Goal: Task Accomplishment & Management: Complete application form

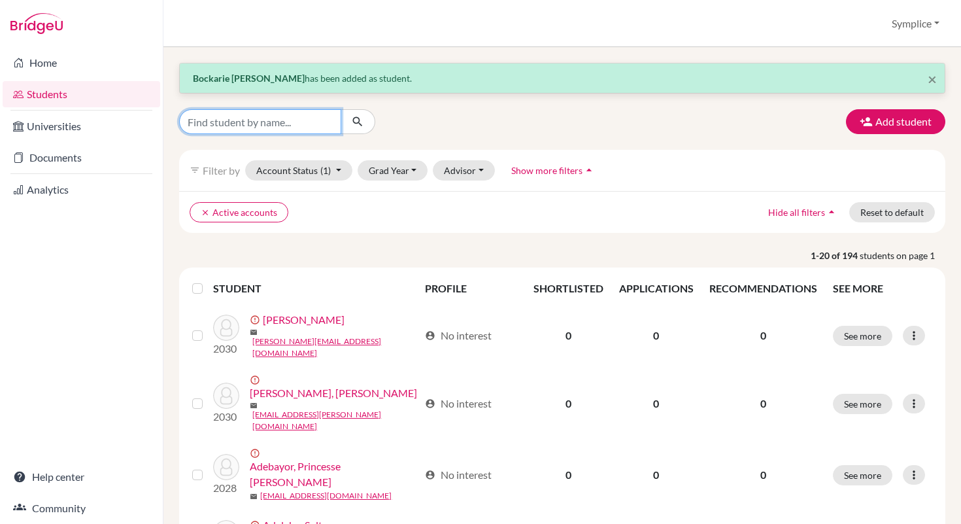
click at [332, 124] on input "Find student by name..." at bounding box center [260, 121] width 162 height 25
type input "[PERSON_NAME]"
click at [362, 123] on icon "submit" at bounding box center [357, 121] width 13 height 13
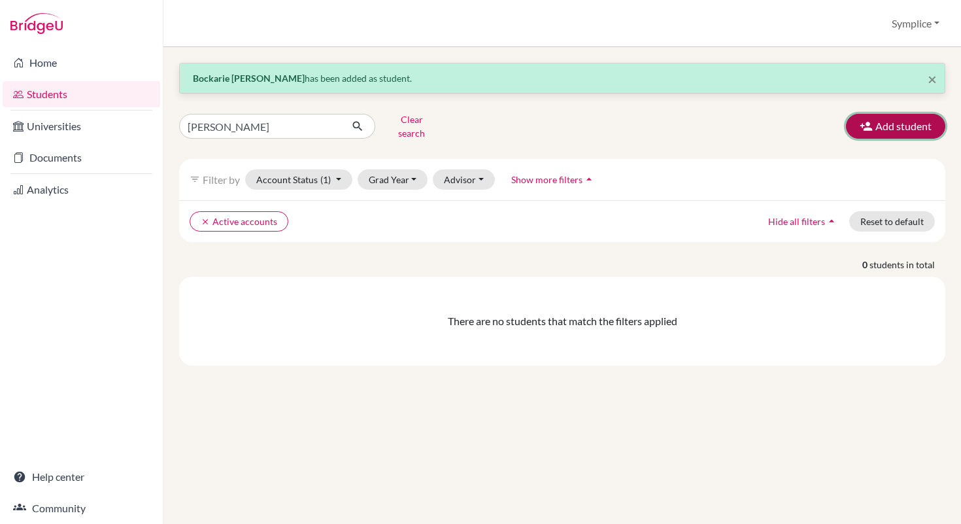
click at [900, 121] on button "Add student" at bounding box center [895, 126] width 99 height 25
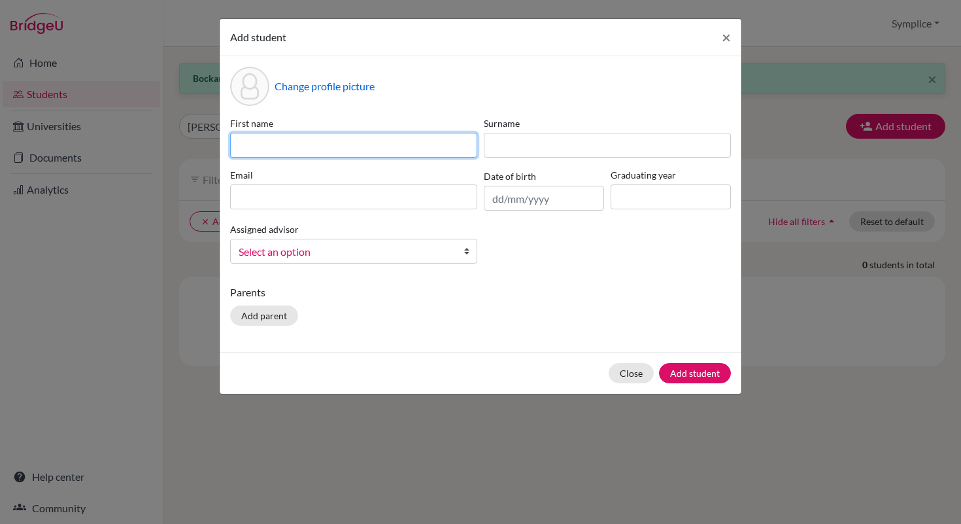
click at [371, 149] on input at bounding box center [353, 145] width 247 height 25
type input "[PERSON_NAME]"
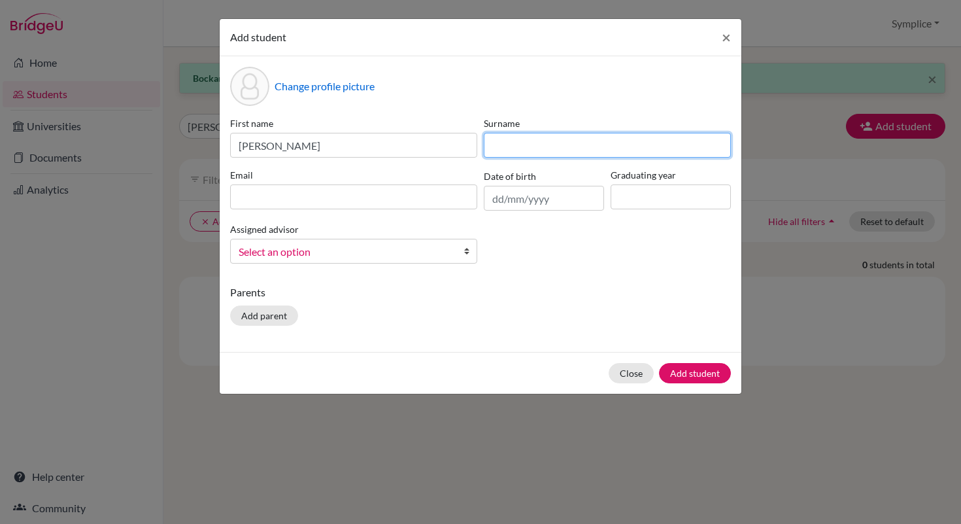
click at [532, 146] on input at bounding box center [607, 145] width 247 height 25
type input "Mattouk"
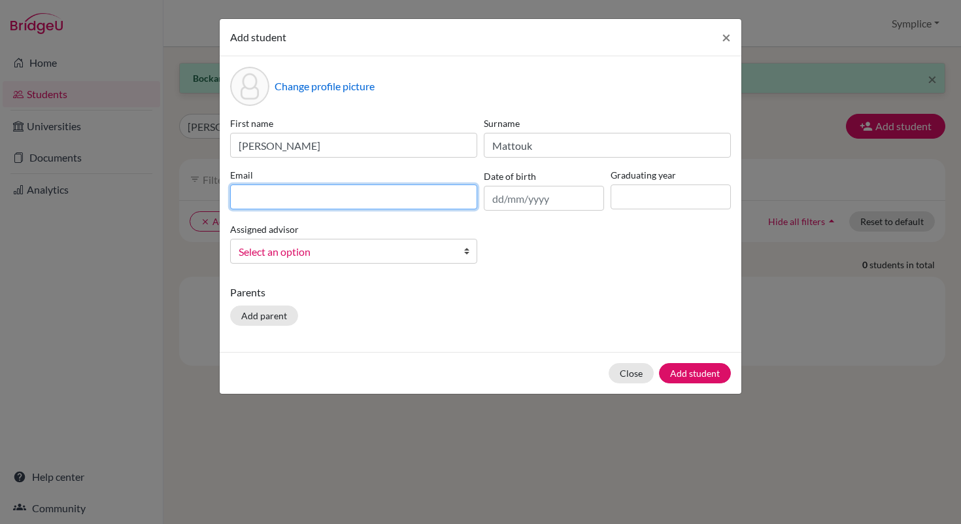
click at [313, 196] on input at bounding box center [353, 196] width 247 height 25
type input "[EMAIL_ADDRESS][DOMAIN_NAME]"
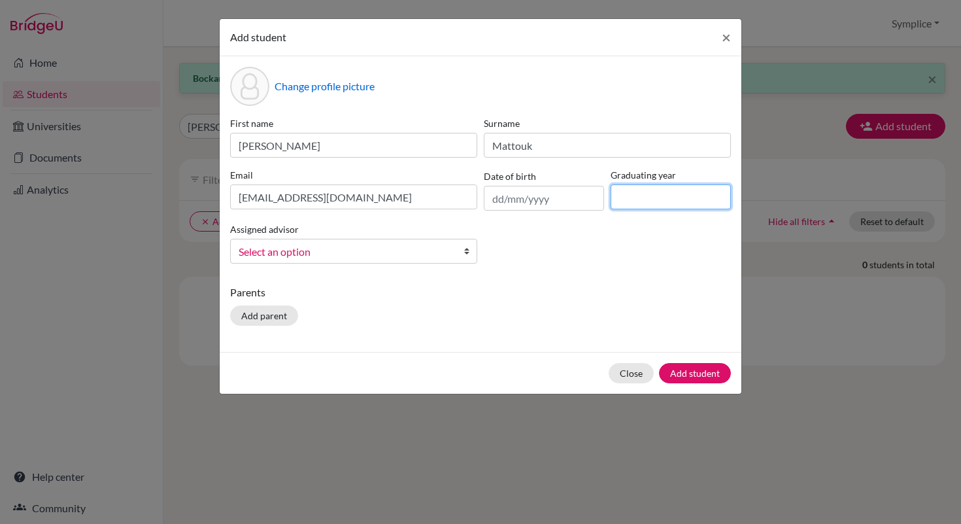
click at [644, 205] on input at bounding box center [671, 196] width 120 height 25
type input "2030"
click at [700, 373] on button "Add student" at bounding box center [695, 373] width 72 height 20
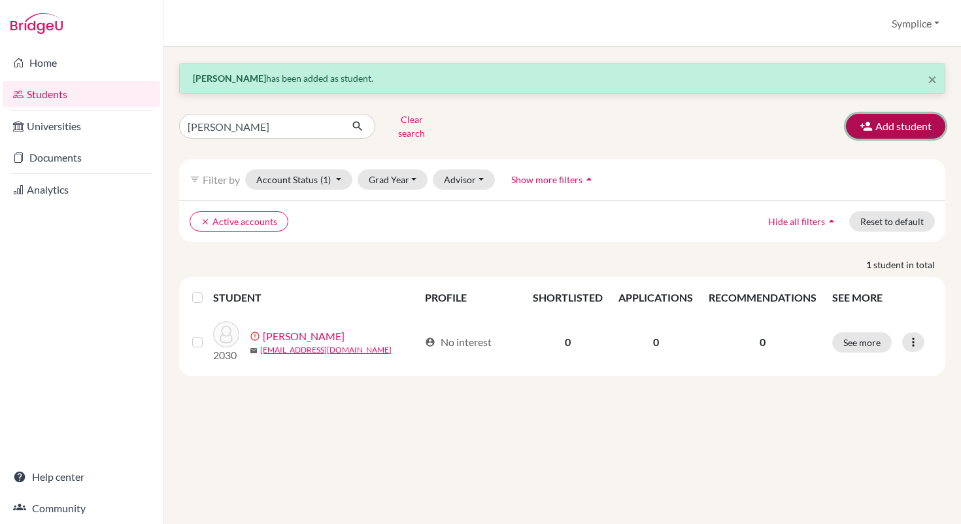
click at [896, 123] on button "Add student" at bounding box center [895, 126] width 99 height 25
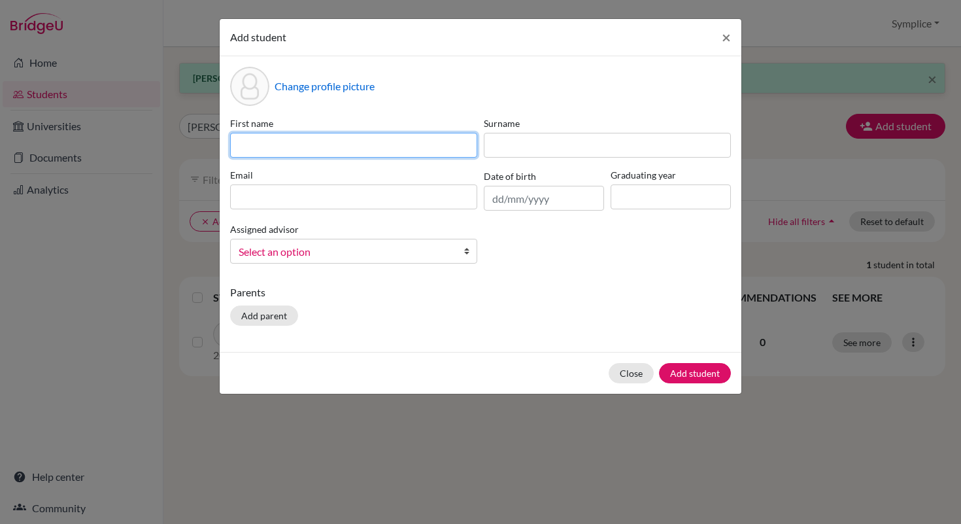
click at [341, 152] on input at bounding box center [353, 145] width 247 height 25
type input "[PERSON_NAME]"
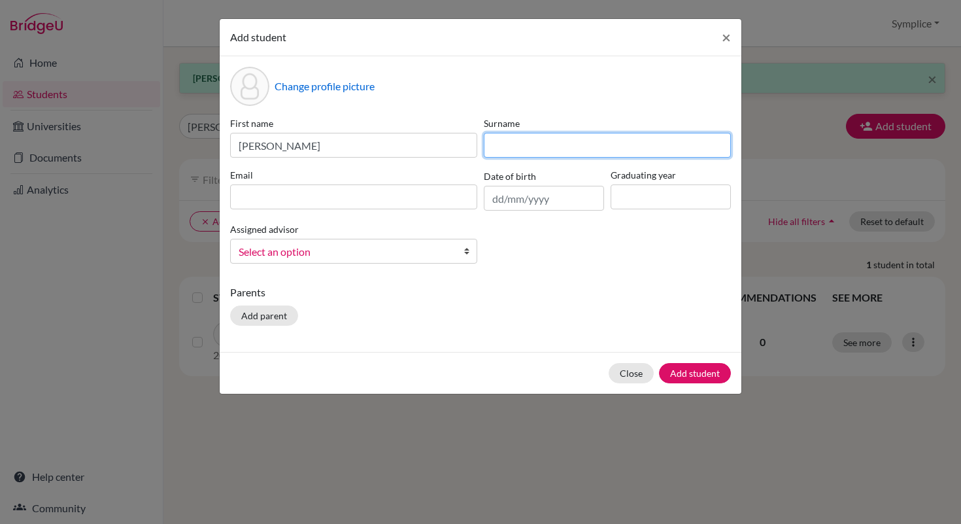
click at [509, 146] on input at bounding box center [607, 145] width 247 height 25
type input "[PERSON_NAME]"
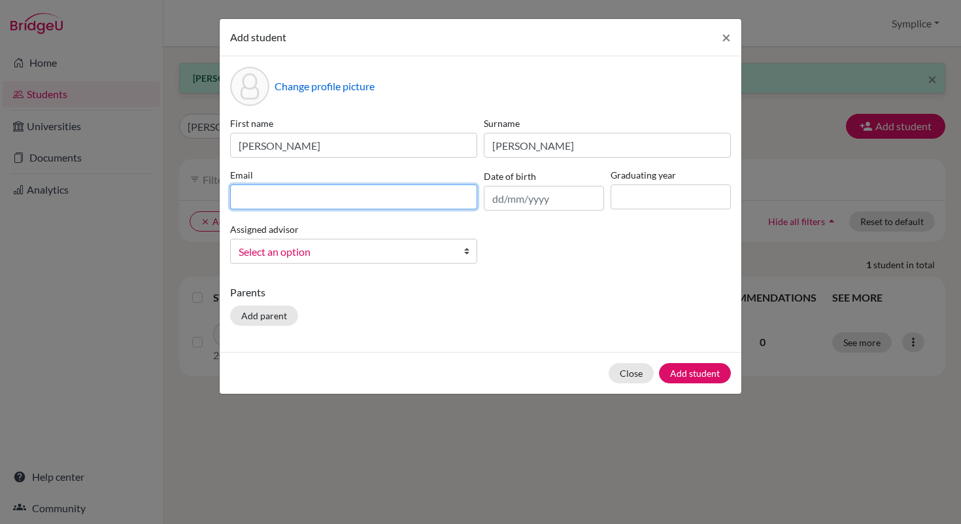
click at [329, 198] on input at bounding box center [353, 196] width 247 height 25
type input "[EMAIL_ADDRESS][PERSON_NAME][DOMAIN_NAME]"
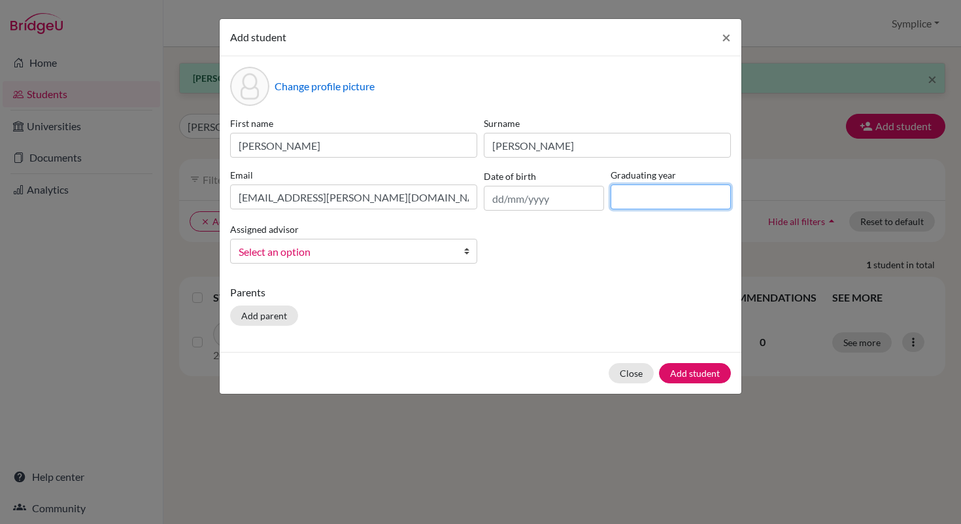
click at [646, 201] on input at bounding box center [671, 196] width 120 height 25
type input "2030"
click at [695, 372] on button "Add student" at bounding box center [695, 373] width 72 height 20
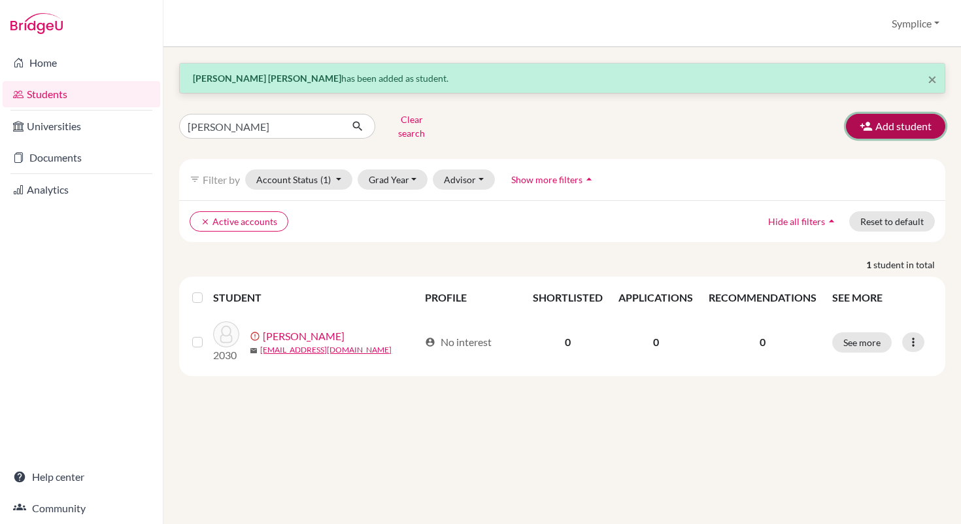
click at [902, 129] on button "Add student" at bounding box center [895, 126] width 99 height 25
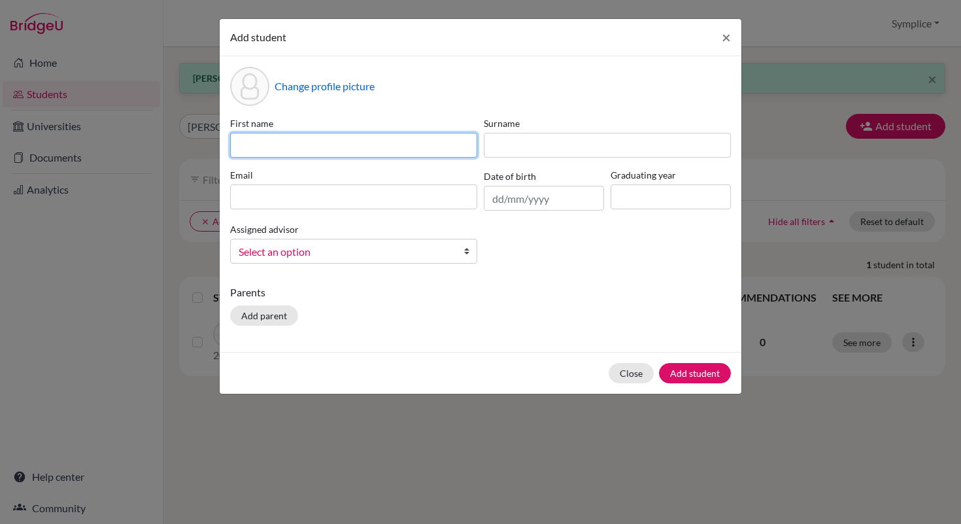
click at [413, 144] on input at bounding box center [353, 145] width 247 height 25
type input "Arush"
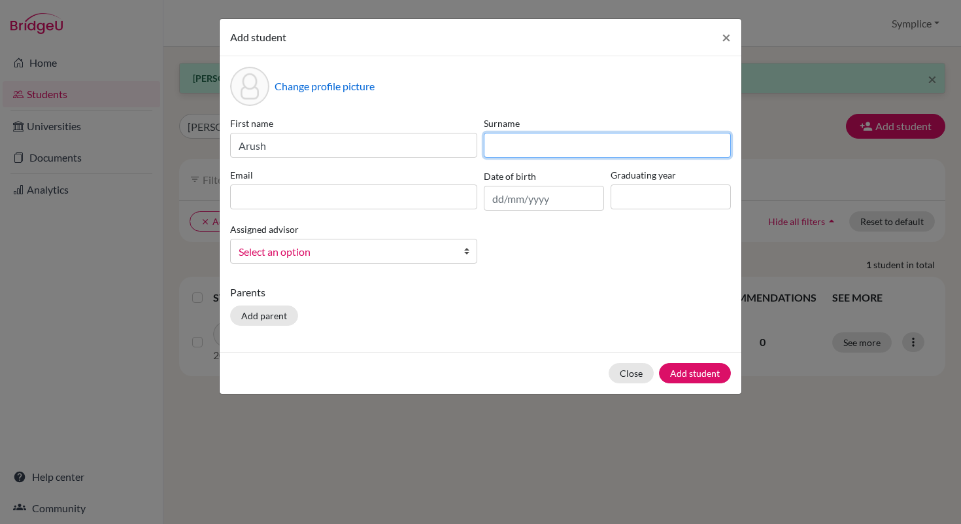
click at [545, 143] on input at bounding box center [607, 145] width 247 height 25
type input "Mondal"
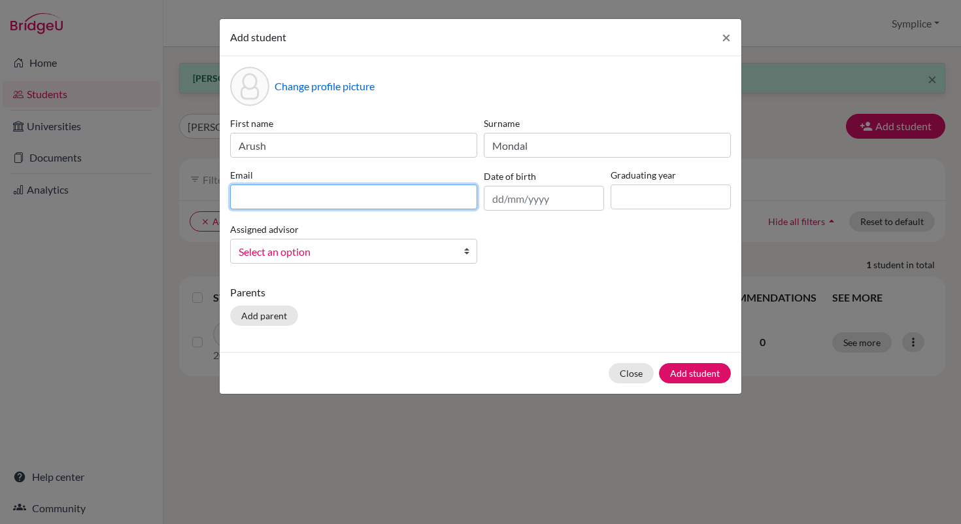
click at [309, 193] on input at bounding box center [353, 196] width 247 height 25
type input "[PERSON_NAME][EMAIL_ADDRESS][DOMAIN_NAME]"
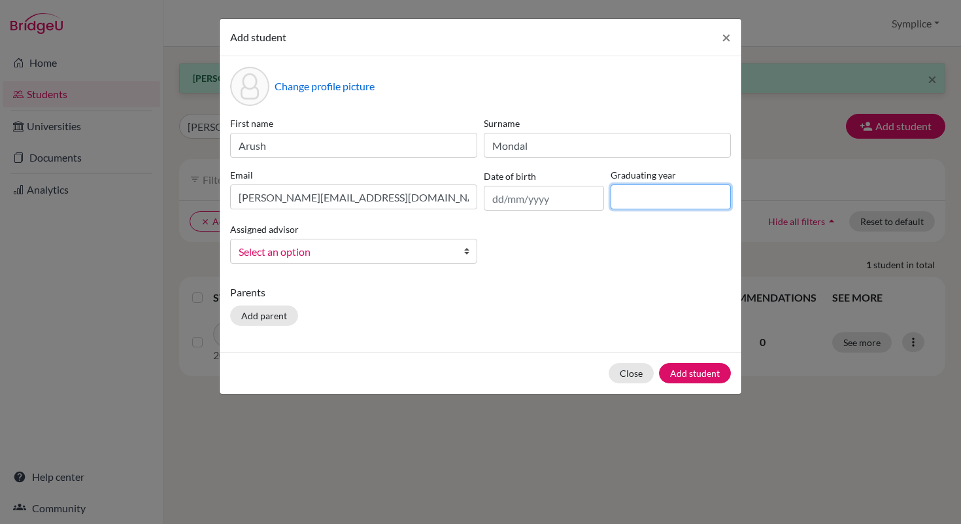
click at [631, 202] on input at bounding box center [671, 196] width 120 height 25
type input "2030"
click at [691, 369] on button "Add student" at bounding box center [695, 373] width 72 height 20
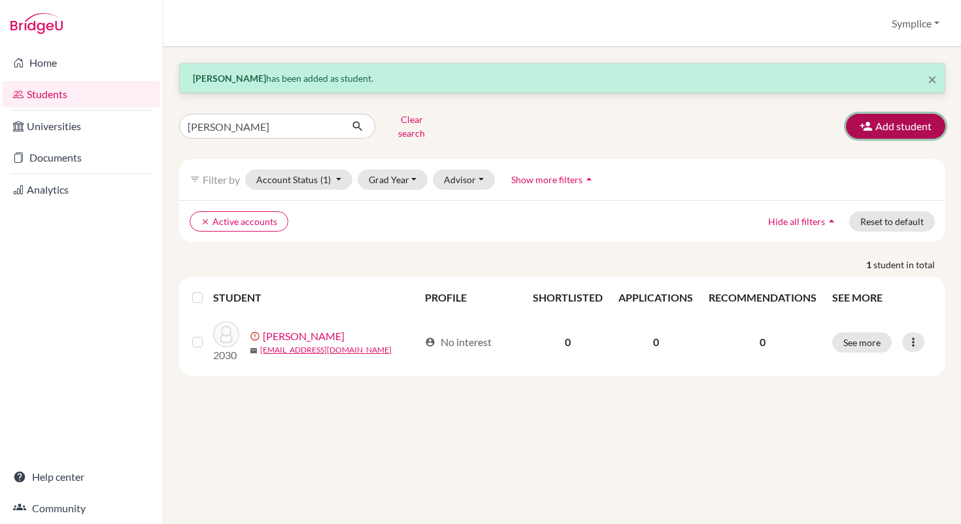
click at [904, 129] on button "Add student" at bounding box center [895, 126] width 99 height 25
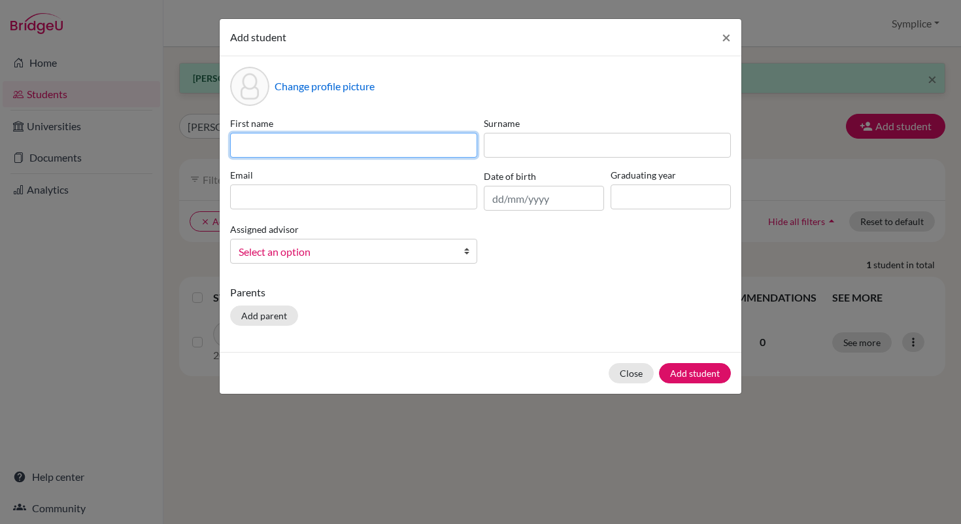
click at [458, 146] on input at bounding box center [353, 145] width 247 height 25
type input "[PERSON_NAME]"
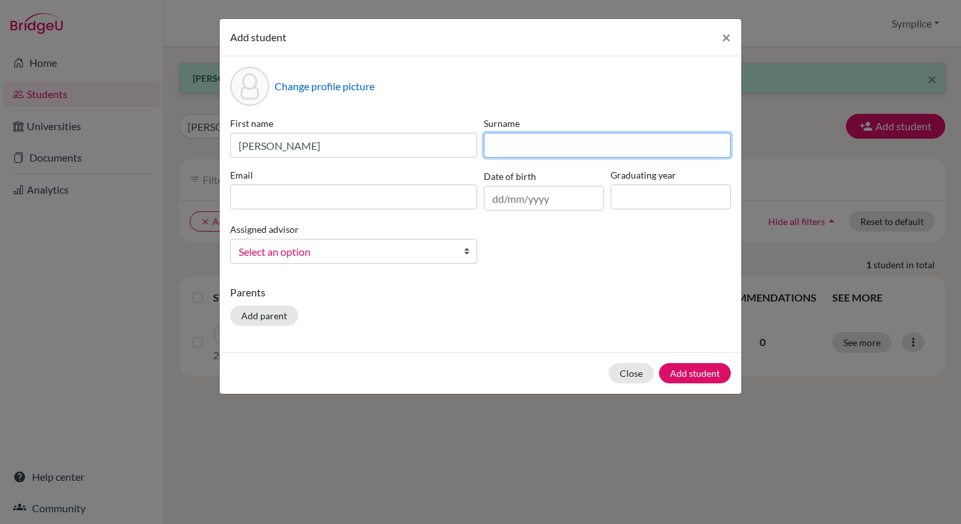
click at [514, 142] on input at bounding box center [607, 145] width 247 height 25
type input "[PERSON_NAME]-Asibe"
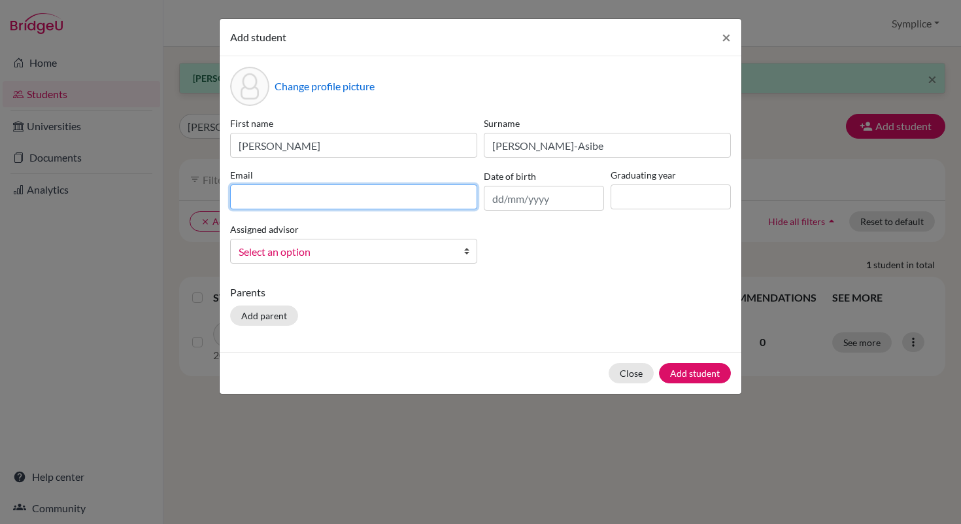
click at [282, 201] on input at bounding box center [353, 196] width 247 height 25
type input "[PERSON_NAME][EMAIL_ADDRESS][DOMAIN_NAME]"
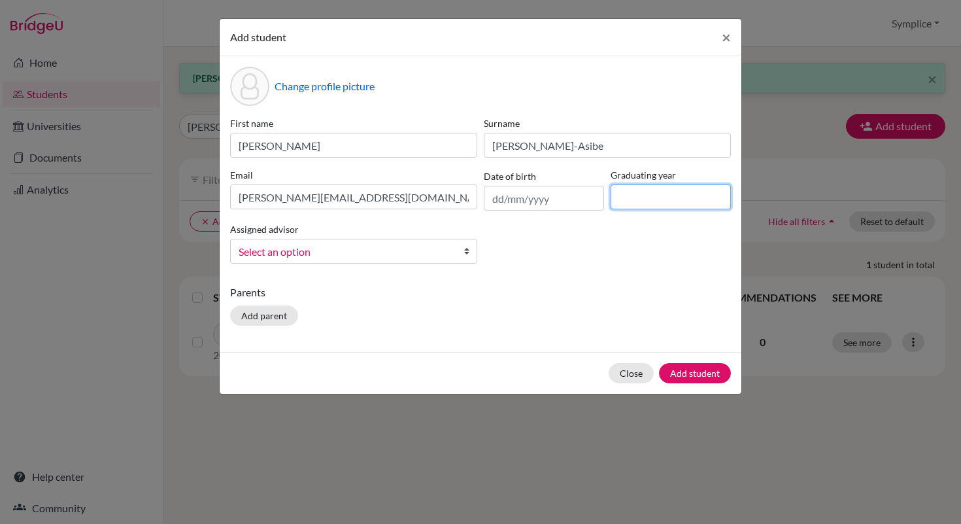
click at [634, 194] on input at bounding box center [671, 196] width 120 height 25
type input "2030"
click at [700, 369] on button "Add student" at bounding box center [695, 373] width 72 height 20
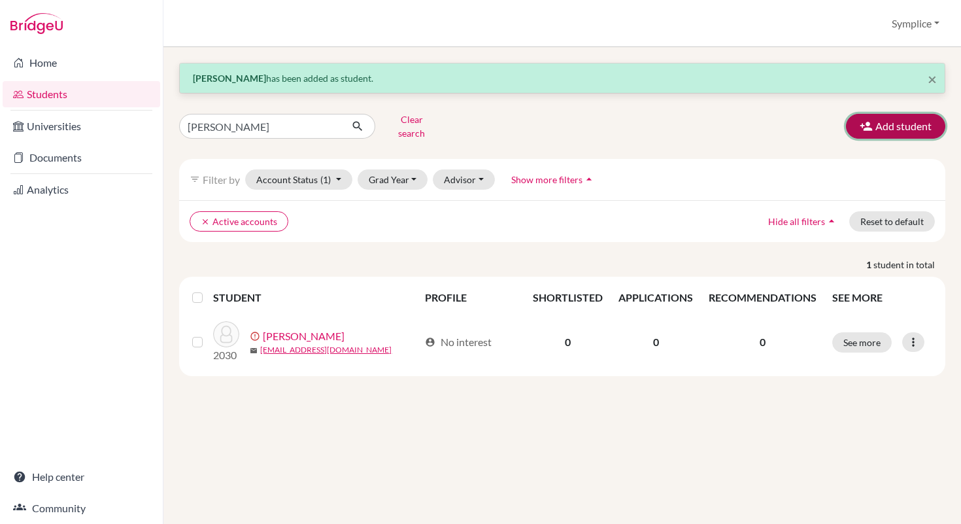
click at [899, 128] on button "Add student" at bounding box center [895, 126] width 99 height 25
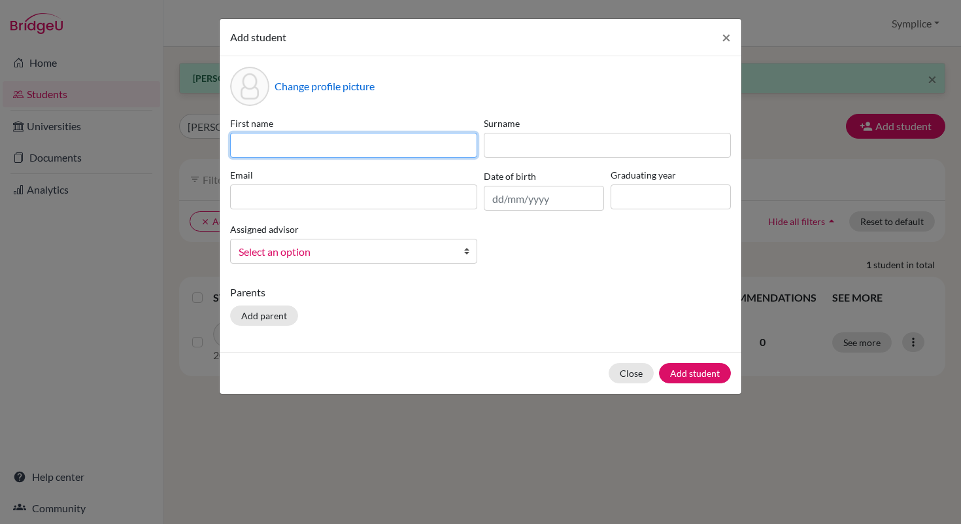
click at [366, 152] on input at bounding box center [353, 145] width 247 height 25
type input "Defne"
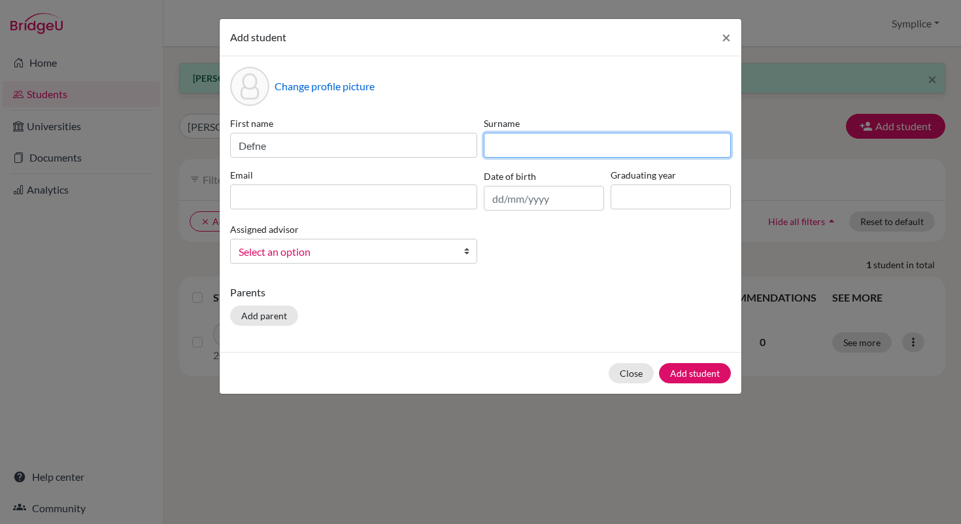
click at [510, 145] on input at bounding box center [607, 145] width 247 height 25
type input "O"
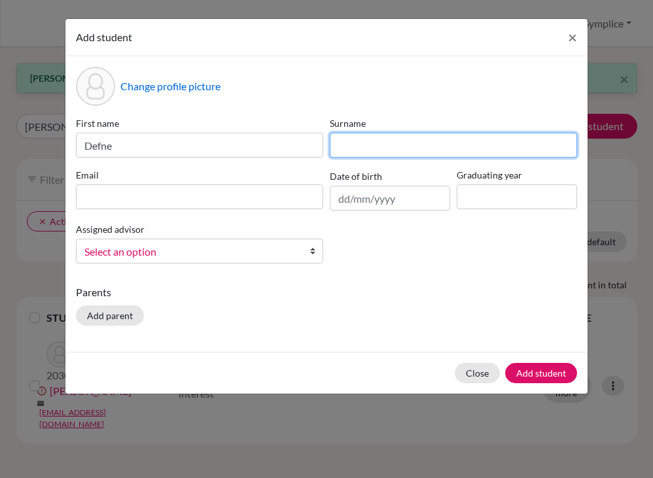
paste input "Ö"
type input "Öz"
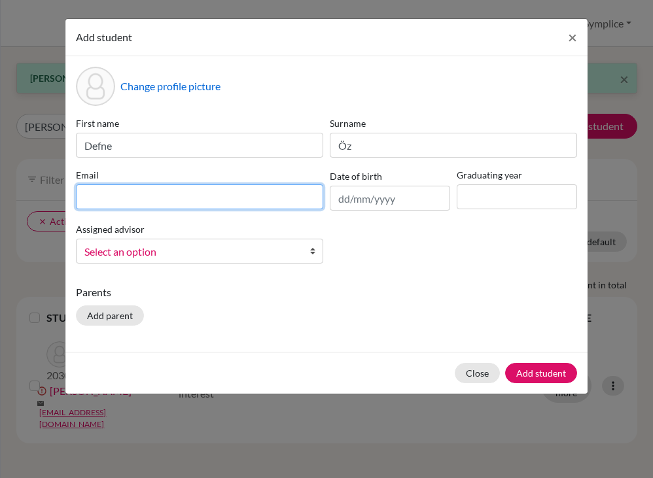
click at [191, 201] on input at bounding box center [199, 196] width 247 height 25
type input "[EMAIL_ADDRESS][DOMAIN_NAME]"
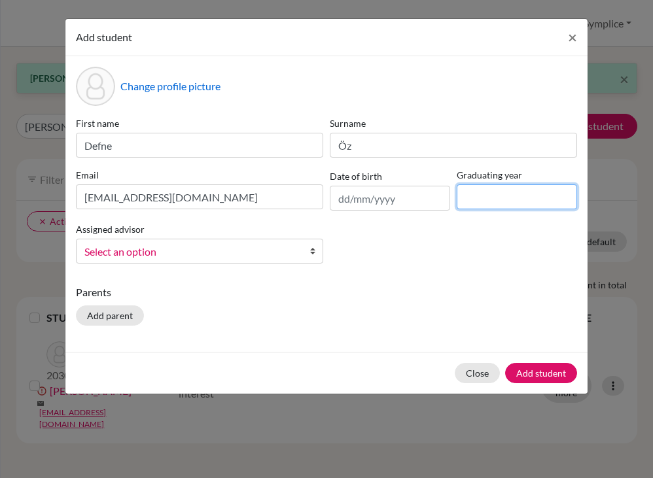
click at [486, 194] on input at bounding box center [516, 196] width 120 height 25
type input "2030"
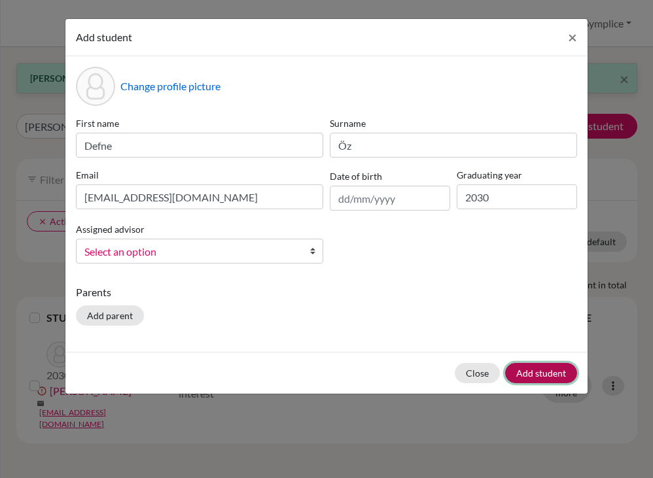
click at [540, 367] on button "Add student" at bounding box center [541, 373] width 72 height 20
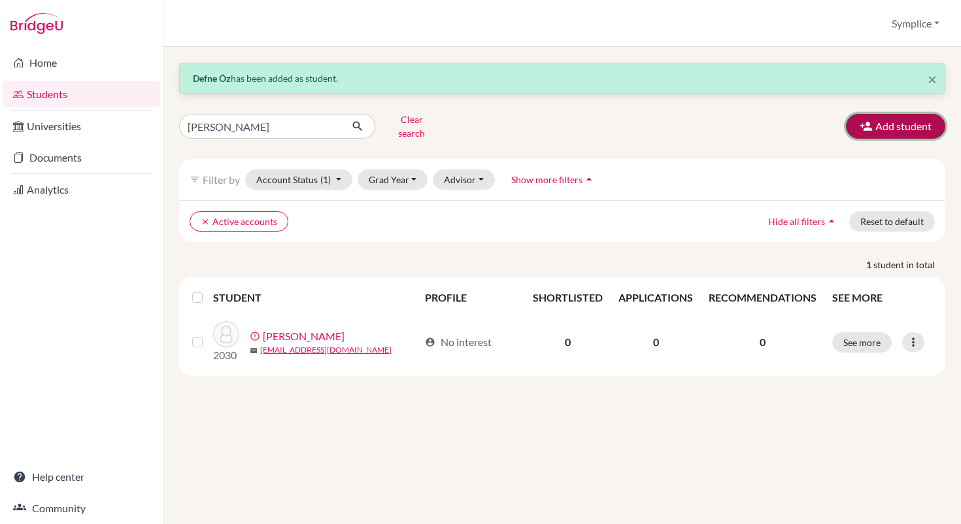
click at [889, 122] on button "Add student" at bounding box center [895, 126] width 99 height 25
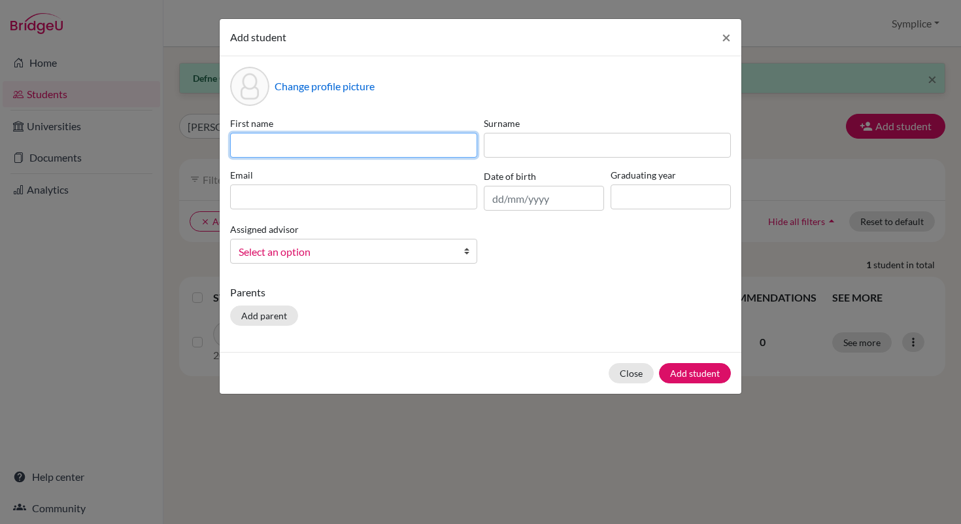
click at [383, 145] on input at bounding box center [353, 145] width 247 height 25
type input "[PERSON_NAME]"
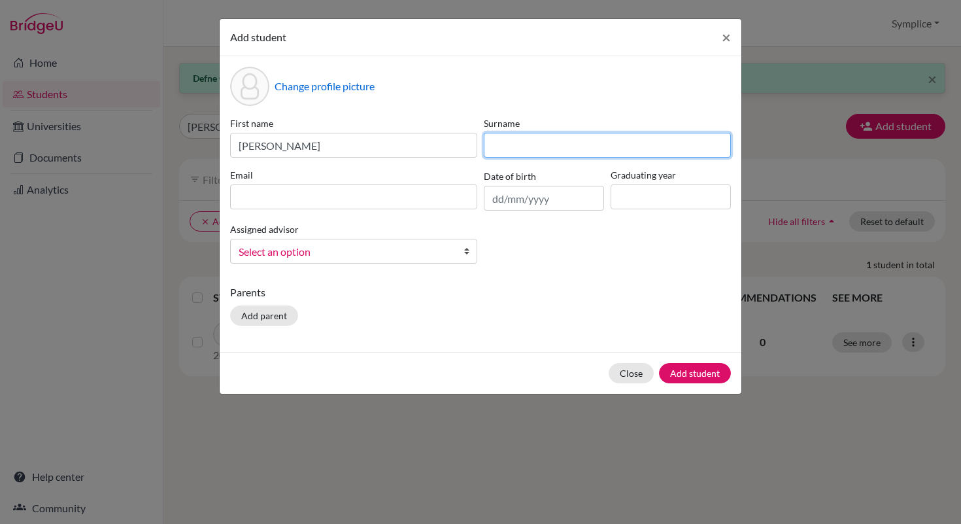
click at [551, 149] on input at bounding box center [607, 145] width 247 height 25
type input "Pille"
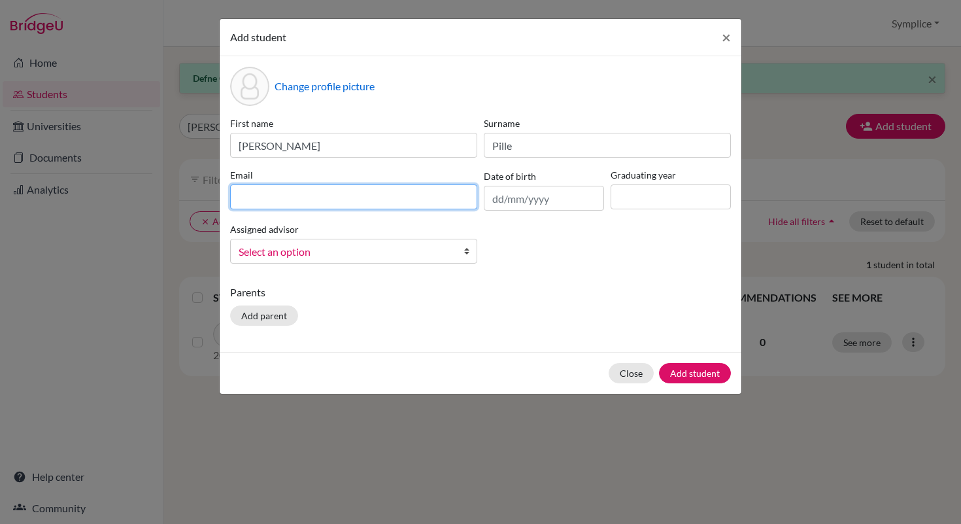
click at [329, 201] on input at bounding box center [353, 196] width 247 height 25
type input "[PERSON_NAME][EMAIL_ADDRESS][DOMAIN_NAME]"
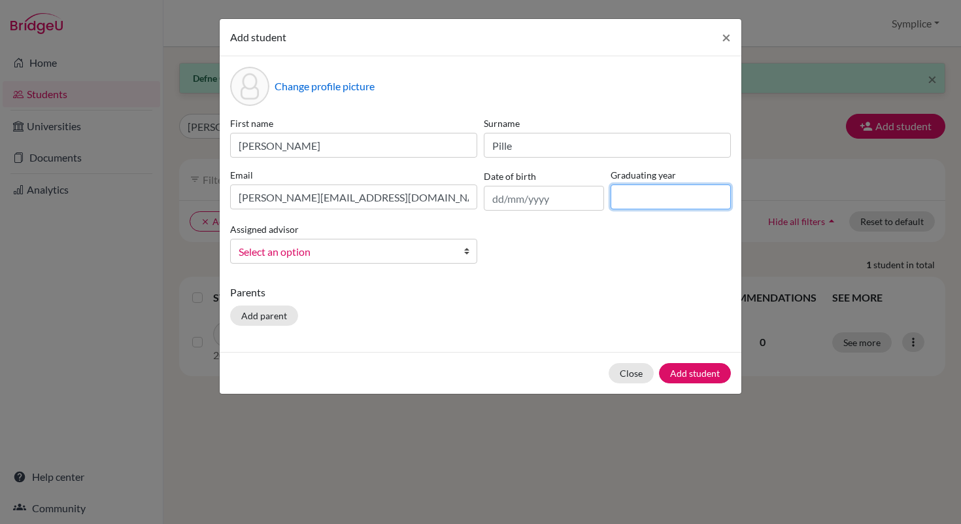
click at [623, 196] on input at bounding box center [671, 196] width 120 height 25
type input "2030"
click at [698, 373] on button "Add student" at bounding box center [695, 373] width 72 height 20
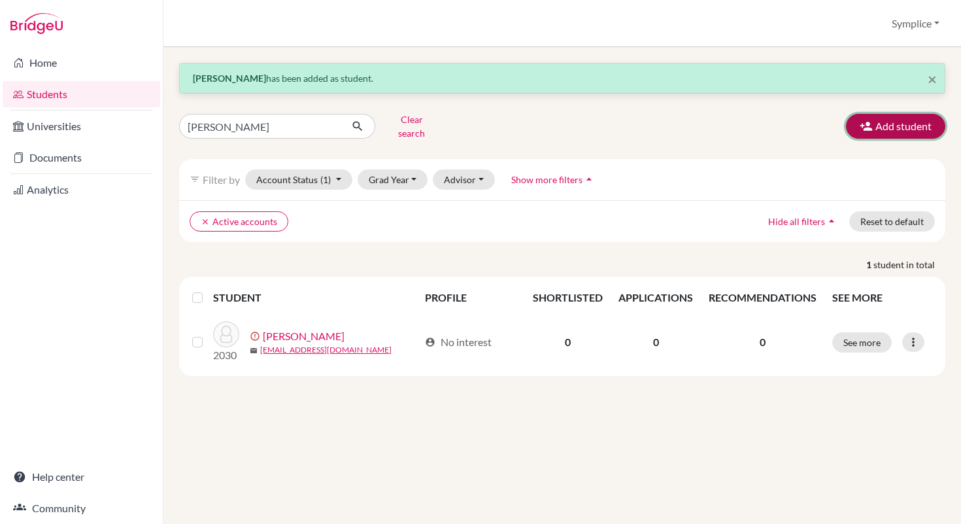
click at [872, 126] on icon "button" at bounding box center [866, 126] width 13 height 13
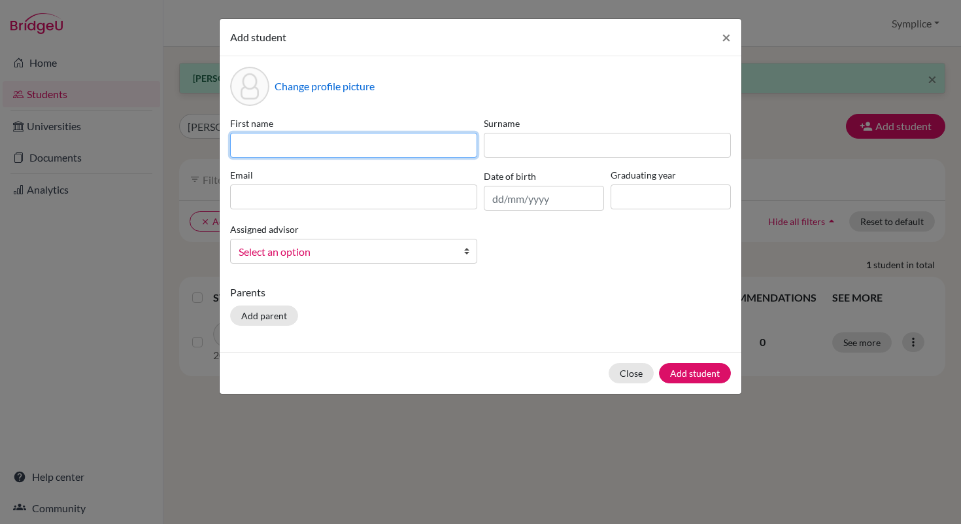
click at [336, 147] on input at bounding box center [353, 145] width 247 height 25
type input "Aneesa Etornam"
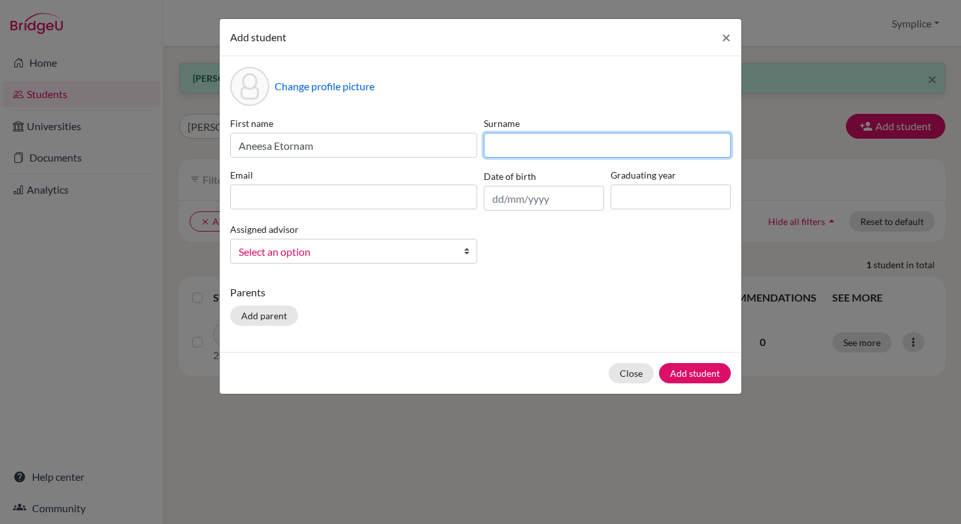
click at [515, 145] on input at bounding box center [607, 145] width 247 height 25
type input "Sedzro"
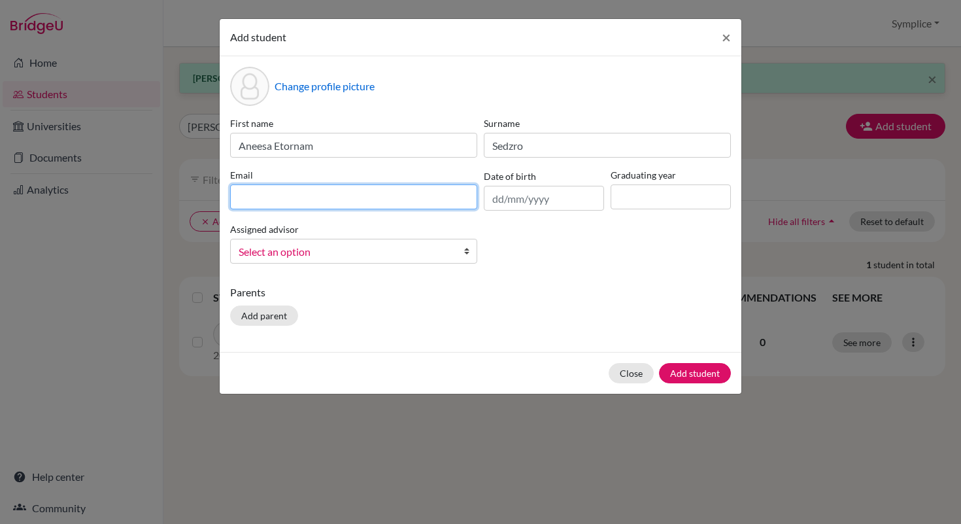
click at [315, 196] on input at bounding box center [353, 196] width 247 height 25
click at [245, 198] on input "[PERSON_NAME][EMAIL_ADDRESS][DOMAIN_NAME]" at bounding box center [353, 196] width 247 height 25
type input "[EMAIL_ADDRESS][DOMAIN_NAME]"
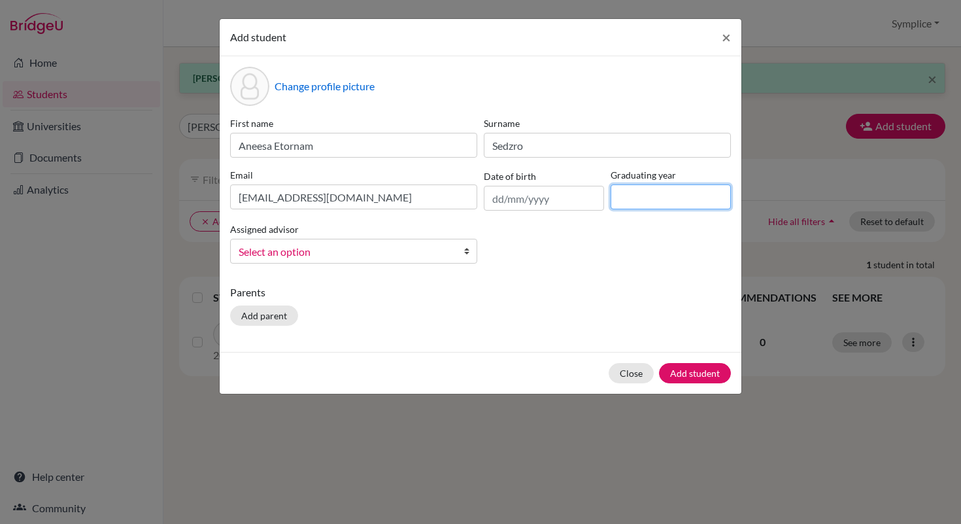
click at [642, 202] on input at bounding box center [671, 196] width 120 height 25
type input "2030"
click at [681, 375] on button "Add student" at bounding box center [695, 373] width 72 height 20
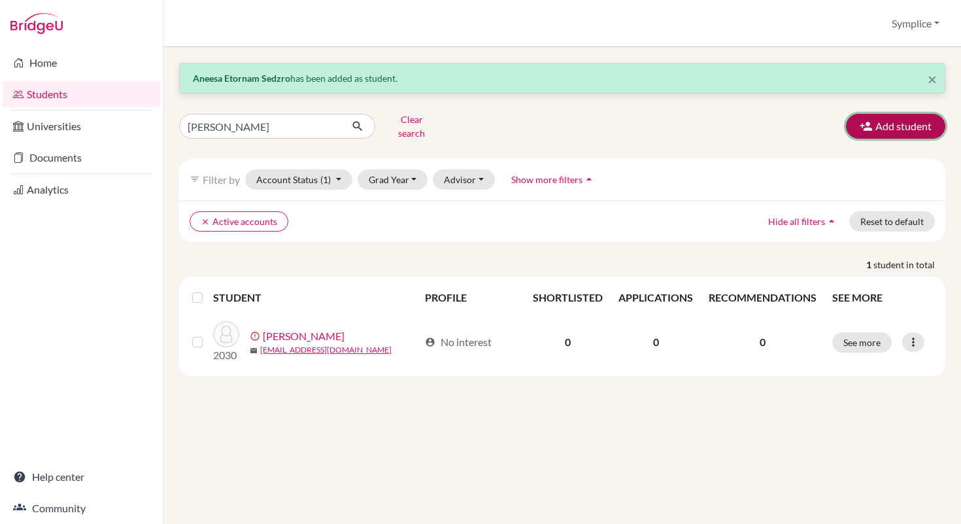
click at [893, 129] on button "Add student" at bounding box center [895, 126] width 99 height 25
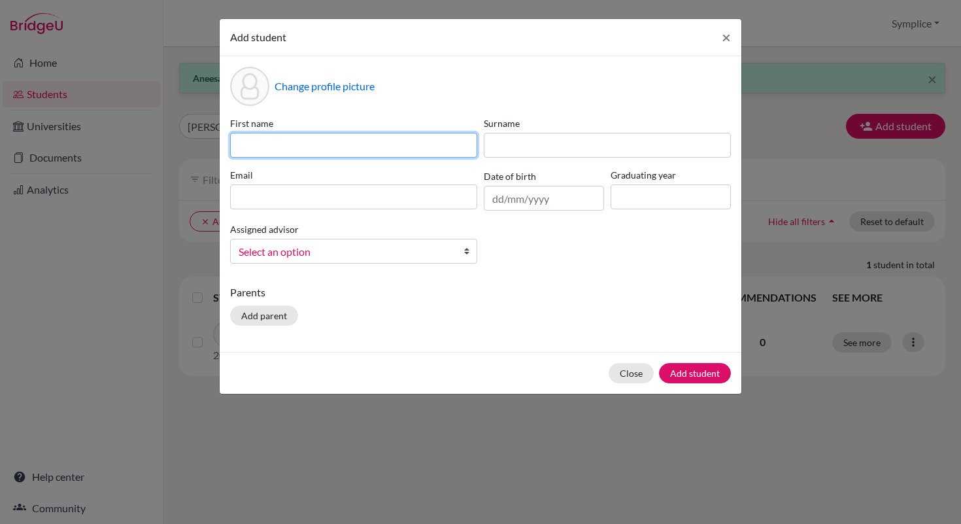
click at [343, 154] on input at bounding box center [353, 145] width 247 height 25
type input "Sheyni Korku Elikem"
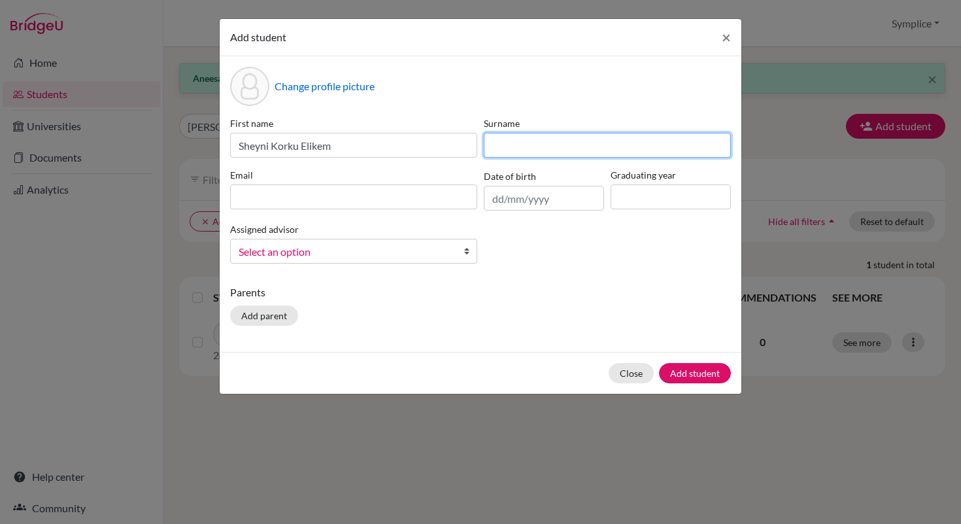
click at [534, 147] on input at bounding box center [607, 145] width 247 height 25
type input "Wosornu"
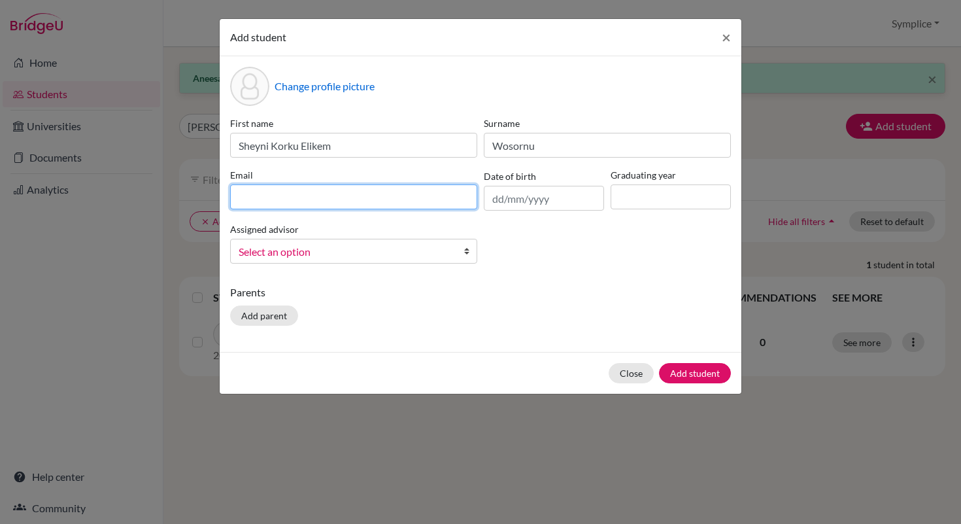
click at [299, 194] on input at bounding box center [353, 196] width 247 height 25
type input "[EMAIL_ADDRESS][DOMAIN_NAME]"
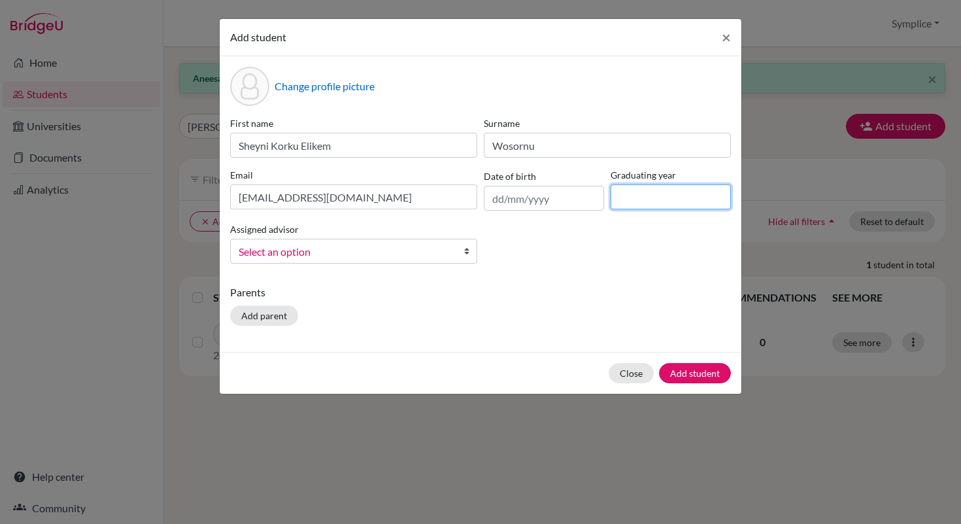
click at [627, 201] on input at bounding box center [671, 196] width 120 height 25
type input "2030"
click at [700, 375] on button "Add student" at bounding box center [695, 373] width 72 height 20
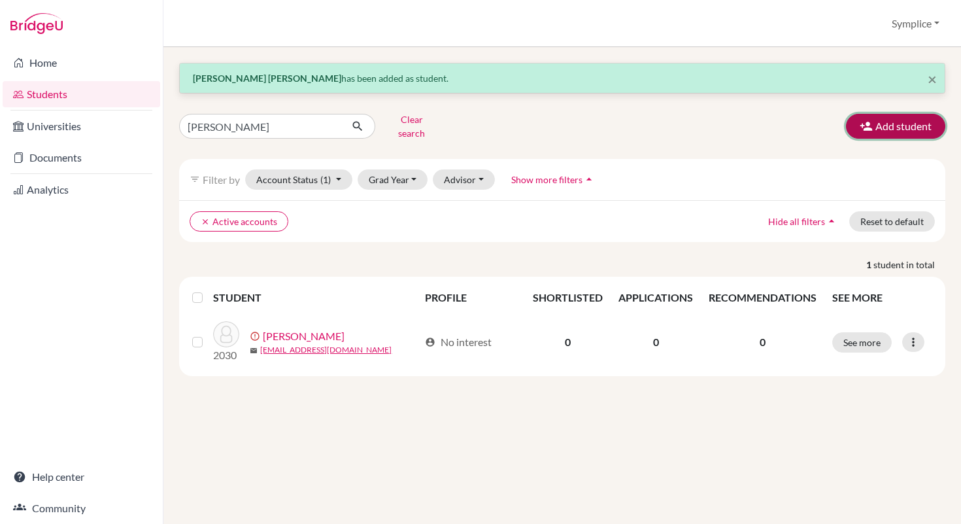
click at [898, 129] on button "Add student" at bounding box center [895, 126] width 99 height 25
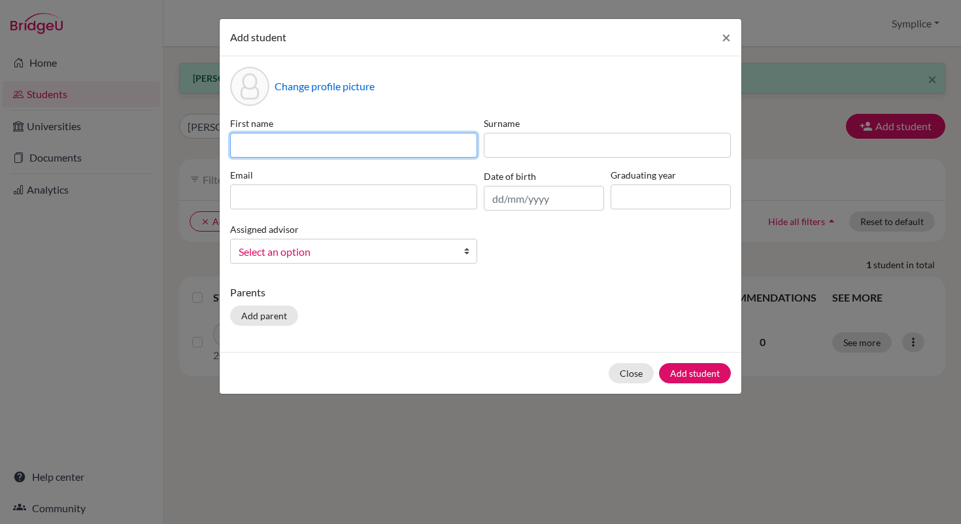
click at [290, 155] on input at bounding box center [353, 145] width 247 height 25
type input "Reina"
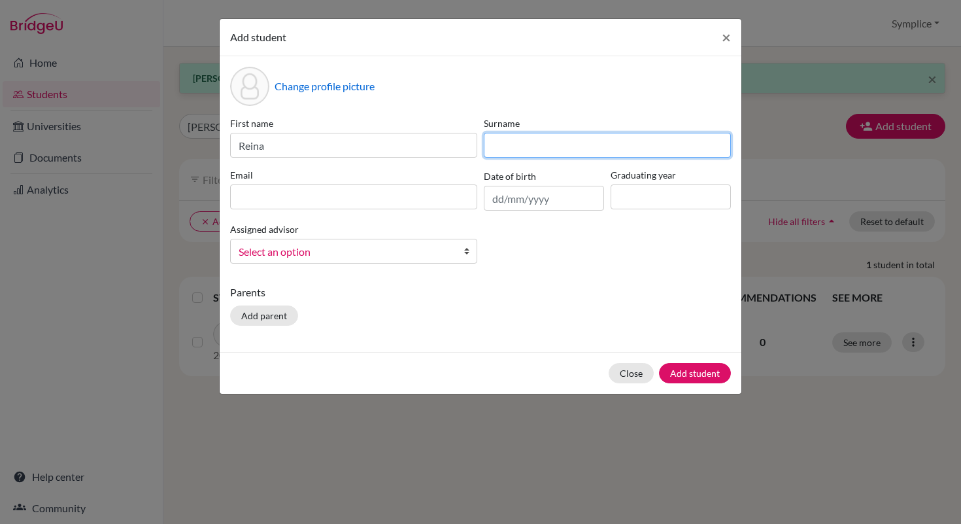
click at [519, 150] on input at bounding box center [607, 145] width 247 height 25
type input "Zaghloul"
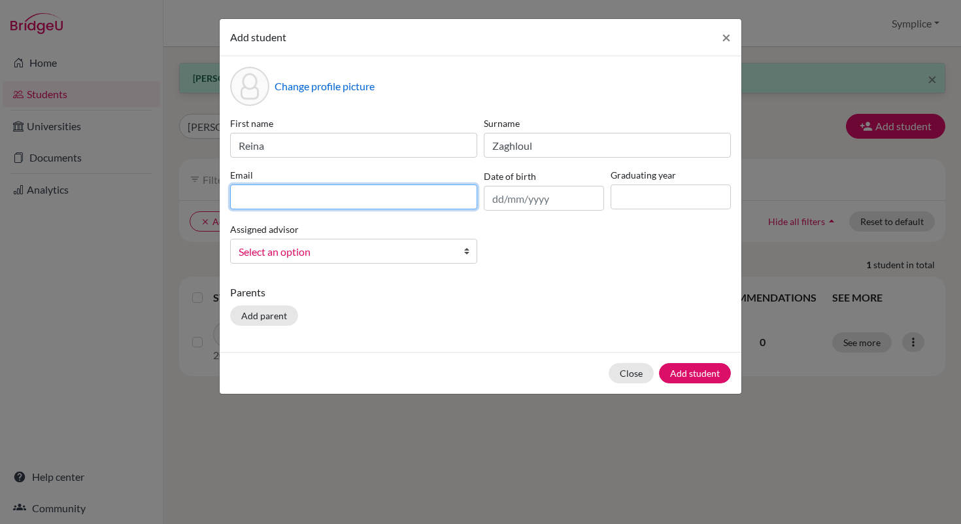
click at [305, 199] on input at bounding box center [353, 196] width 247 height 25
type input "[PERSON_NAME][EMAIL_ADDRESS][DOMAIN_NAME]"
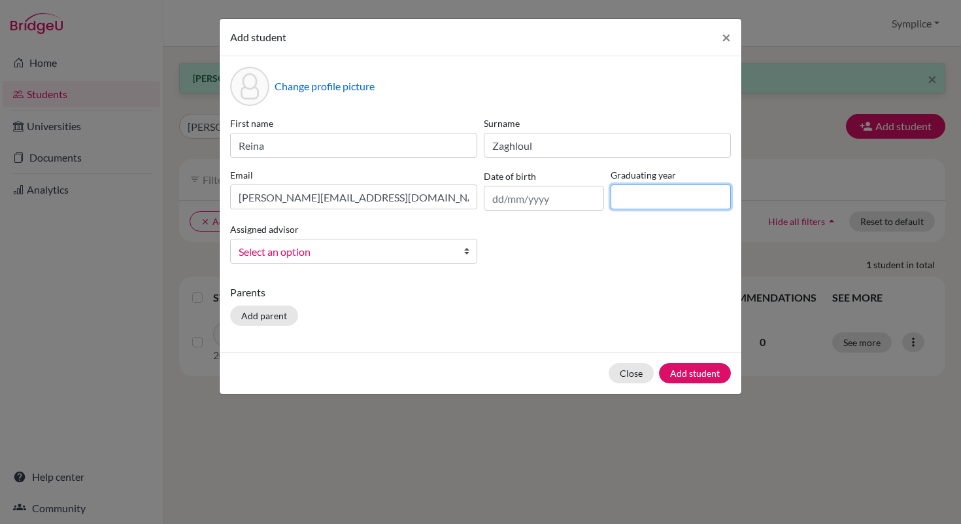
click at [638, 198] on input at bounding box center [671, 196] width 120 height 25
type input "2030"
click at [687, 380] on button "Add student" at bounding box center [695, 373] width 72 height 20
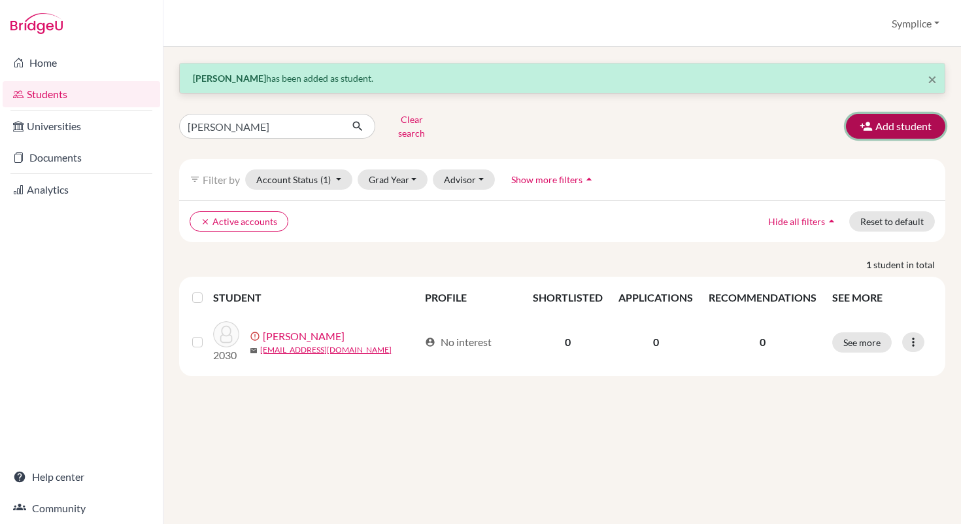
click at [874, 128] on button "Add student" at bounding box center [895, 126] width 99 height 25
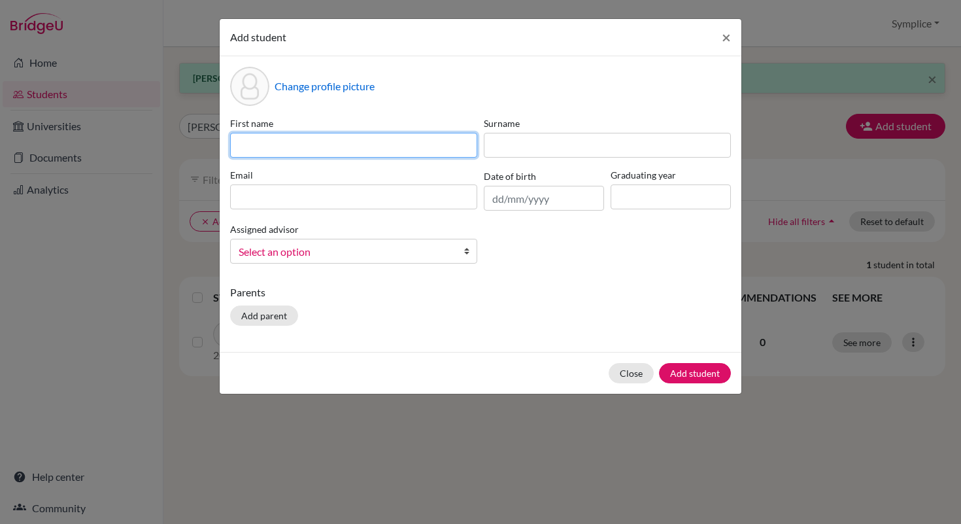
click at [328, 145] on input at bounding box center [353, 145] width 247 height 25
type input "[PERSON_NAME]"
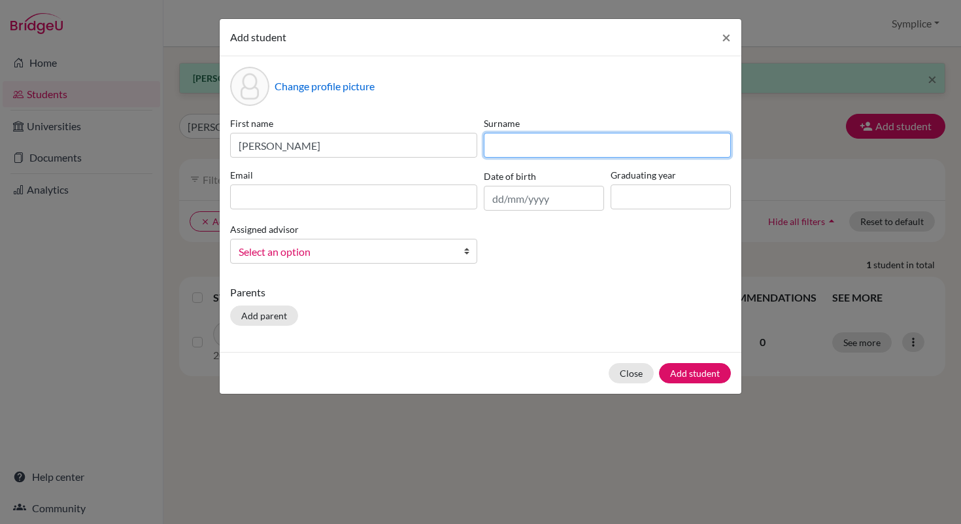
click at [535, 145] on input at bounding box center [607, 145] width 247 height 25
type input "Zemadim"
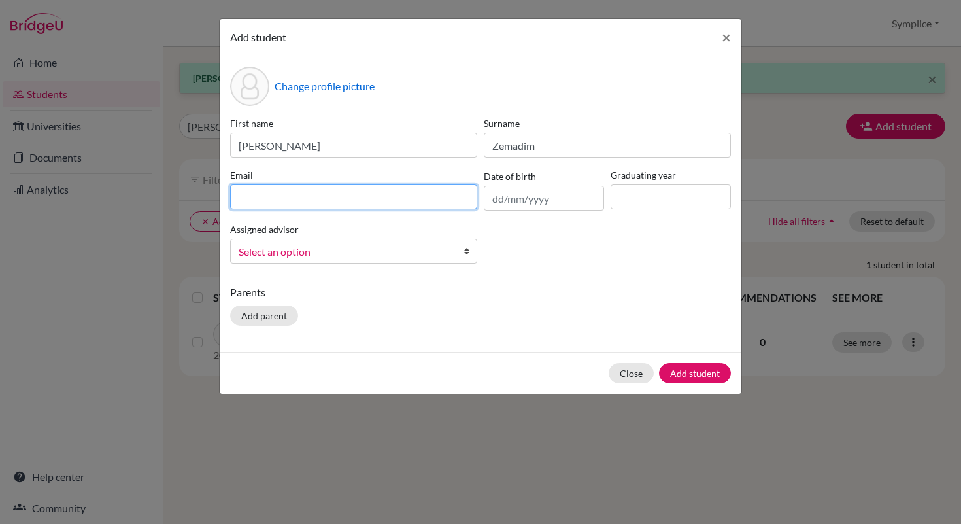
click at [287, 203] on input at bounding box center [353, 196] width 247 height 25
type input "[EMAIL_ADDRESS][DOMAIN_NAME]"
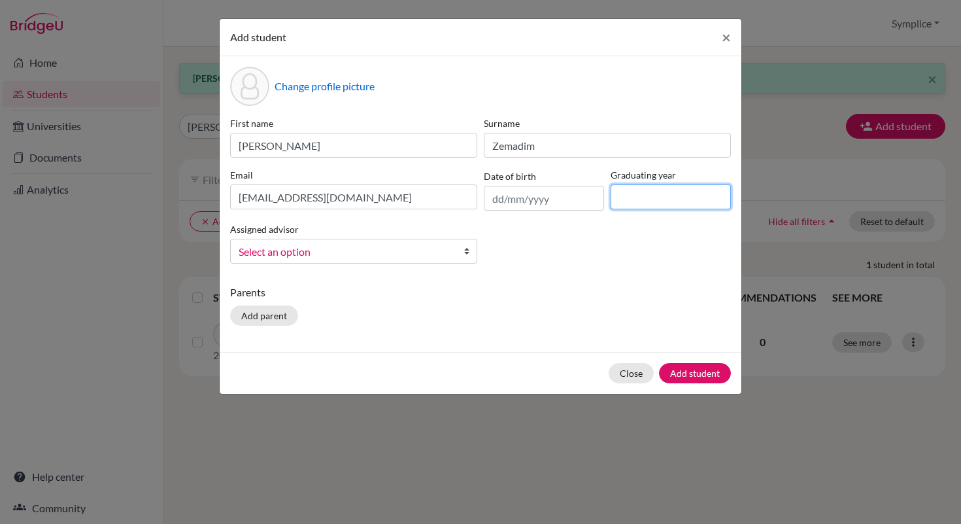
click at [631, 197] on input at bounding box center [671, 196] width 120 height 25
type input "2030"
click at [685, 371] on button "Add student" at bounding box center [695, 373] width 72 height 20
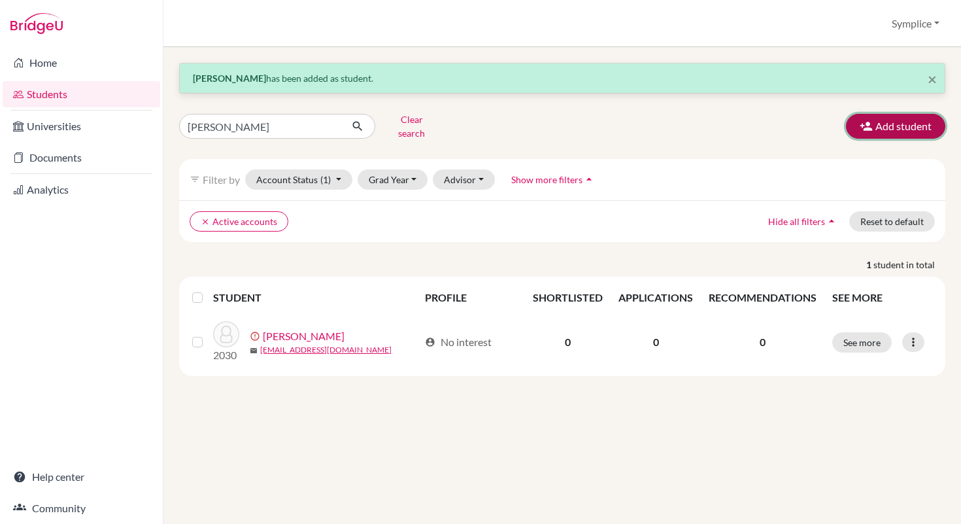
click at [885, 133] on button "Add student" at bounding box center [895, 126] width 99 height 25
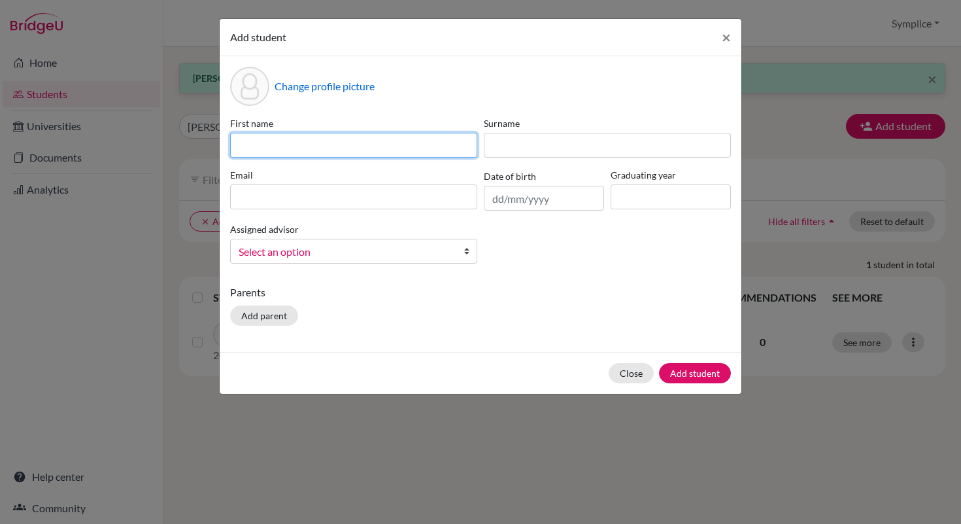
click at [383, 152] on input at bounding box center [353, 145] width 247 height 25
type input "[PERSON_NAME]"
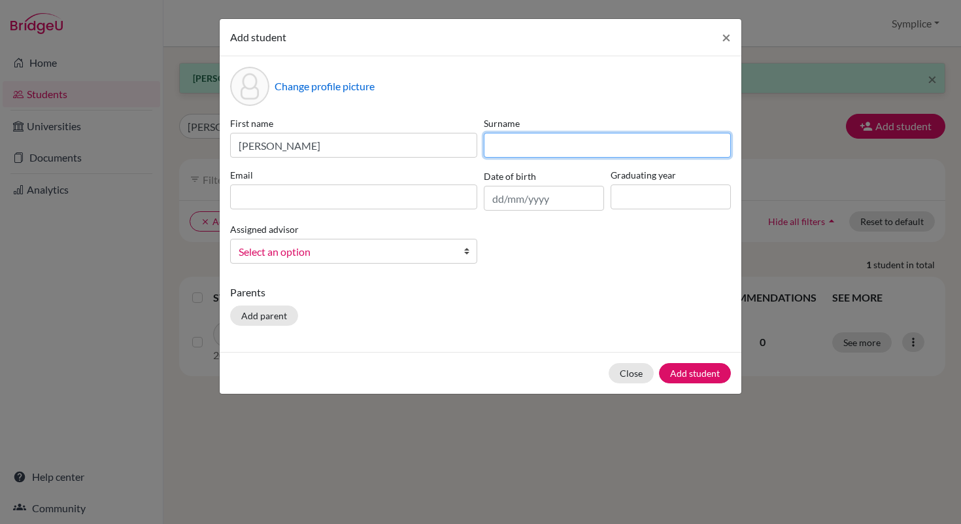
click at [504, 146] on input at bounding box center [607, 145] width 247 height 25
type input "Altheebeh-Husni"
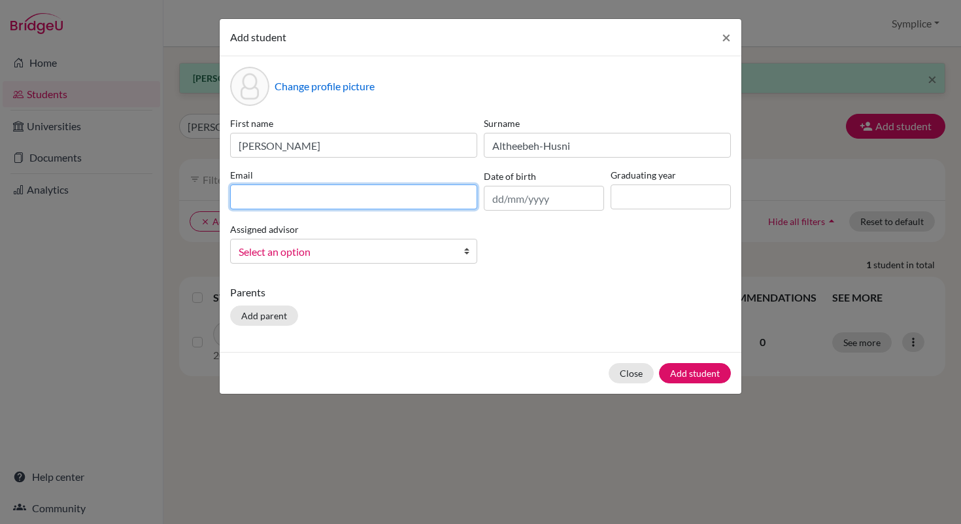
click at [373, 200] on input at bounding box center [353, 196] width 247 height 25
click at [250, 199] on input "[EMAIL_ADDRESS][DOMAIN_NAME]" at bounding box center [353, 196] width 247 height 25
type input "[EMAIL_ADDRESS][DOMAIN_NAME]"
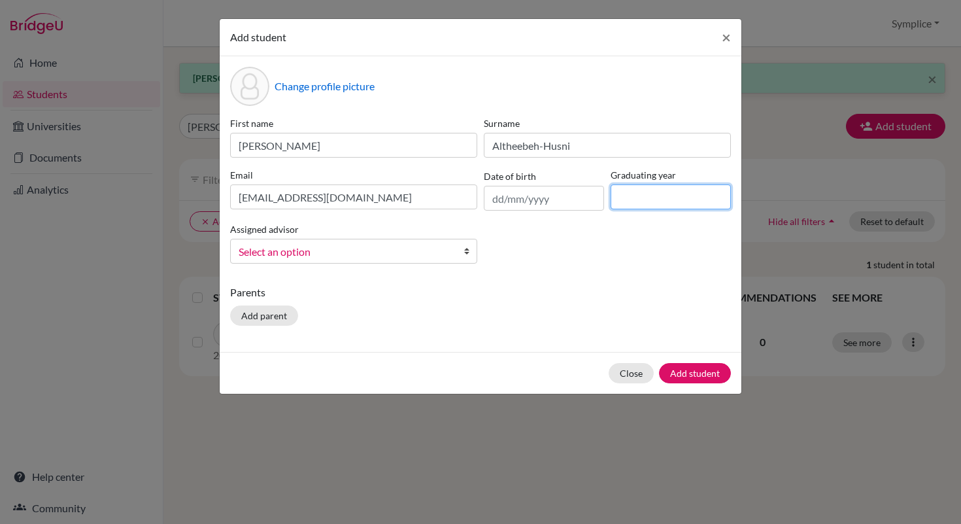
click at [632, 192] on input at bounding box center [671, 196] width 120 height 25
type input "2030"
click at [695, 372] on button "Add student" at bounding box center [695, 373] width 72 height 20
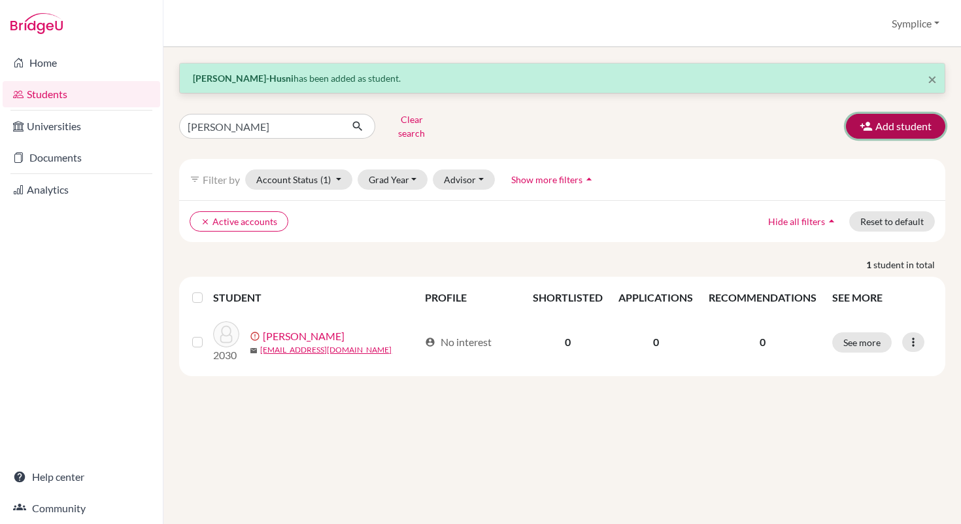
click at [887, 114] on button "Add student" at bounding box center [895, 126] width 99 height 25
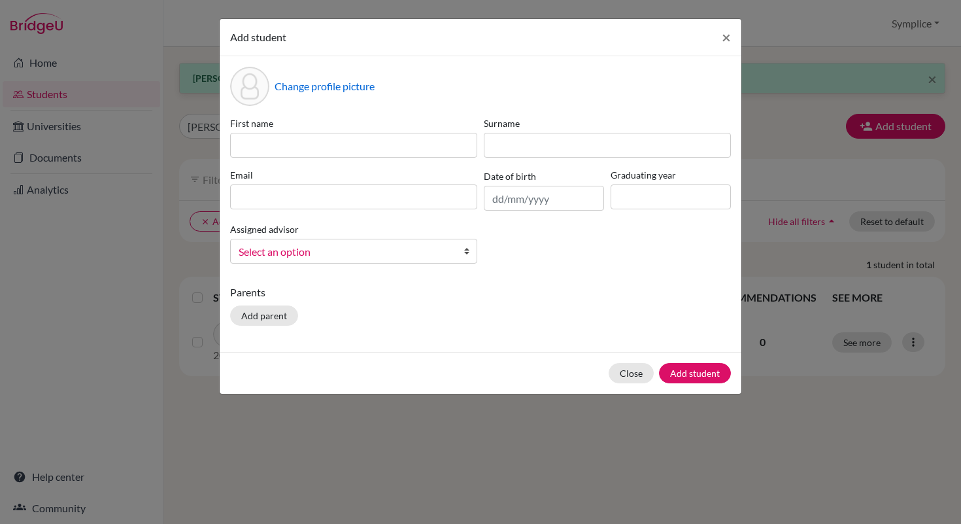
click at [380, 158] on div "First name Surname Email Date of birth Graduating year Assigned advisor [PERSON…" at bounding box center [481, 195] width 508 height 158
click at [380, 148] on input at bounding box center [353, 145] width 247 height 25
type input "Inaya"
click at [549, 148] on input at bounding box center [607, 145] width 247 height 25
type input "Ayew"
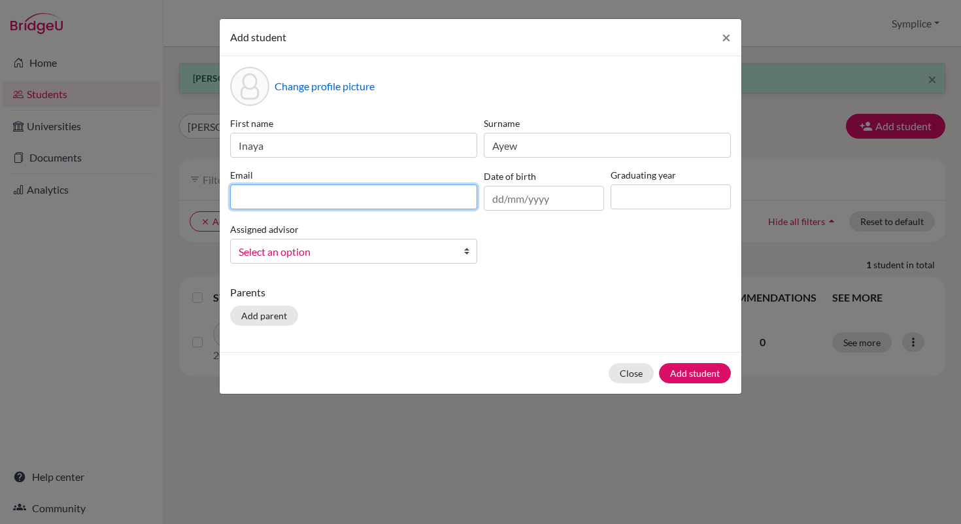
click at [351, 203] on input at bounding box center [353, 196] width 247 height 25
type input "[EMAIL_ADDRESS][DOMAIN_NAME]"
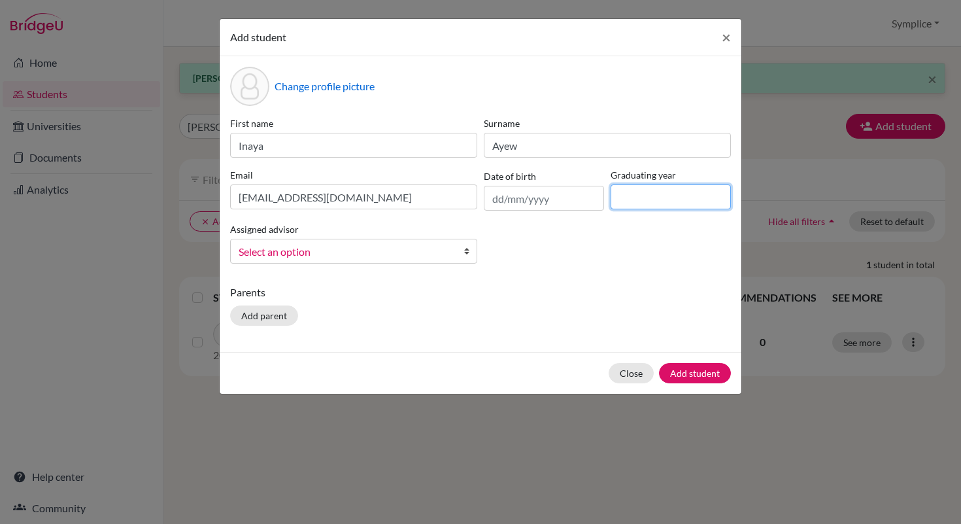
click at [640, 193] on input at bounding box center [671, 196] width 120 height 25
type input "2030"
click at [707, 366] on button "Add student" at bounding box center [695, 373] width 72 height 20
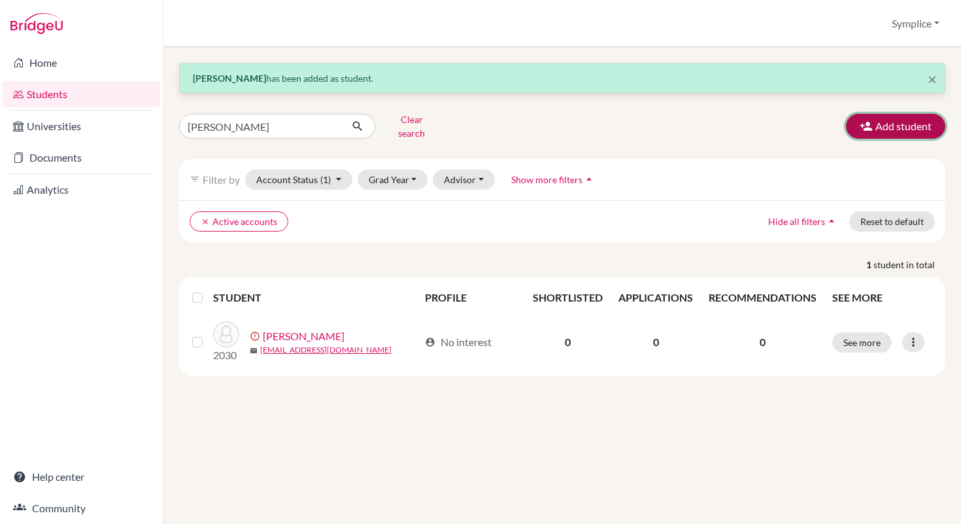
click at [890, 126] on button "Add student" at bounding box center [895, 126] width 99 height 25
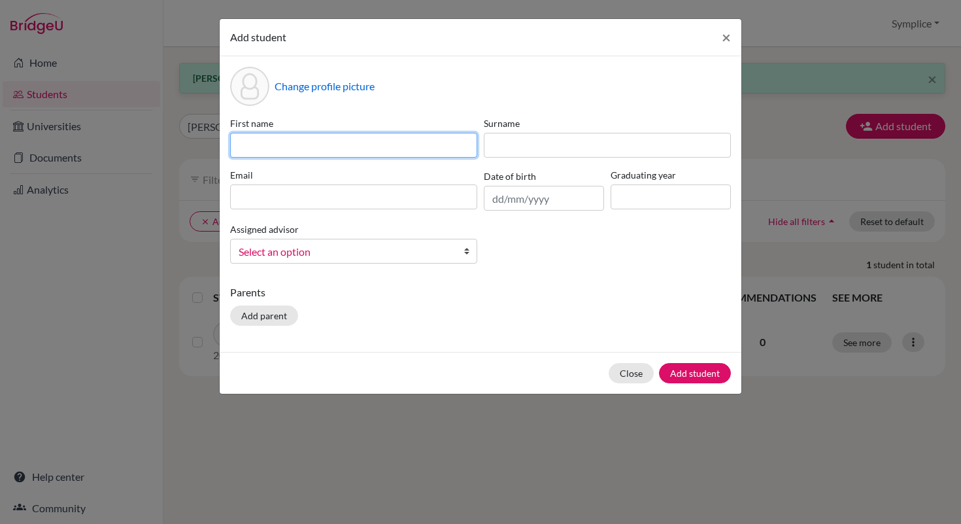
click at [426, 150] on input at bounding box center [353, 145] width 247 height 25
type input "[PERSON_NAME]"
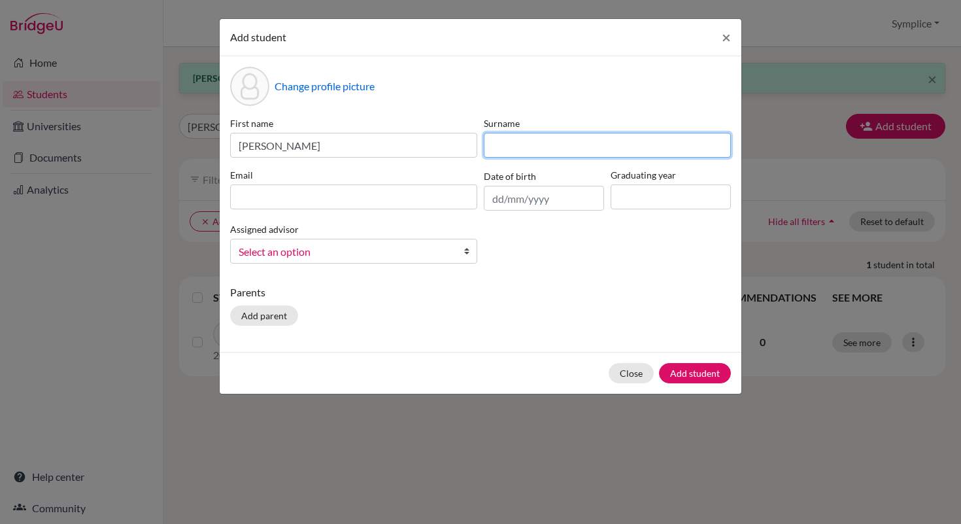
click at [530, 150] on input at bounding box center [607, 145] width 247 height 25
type input "[PERSON_NAME]"
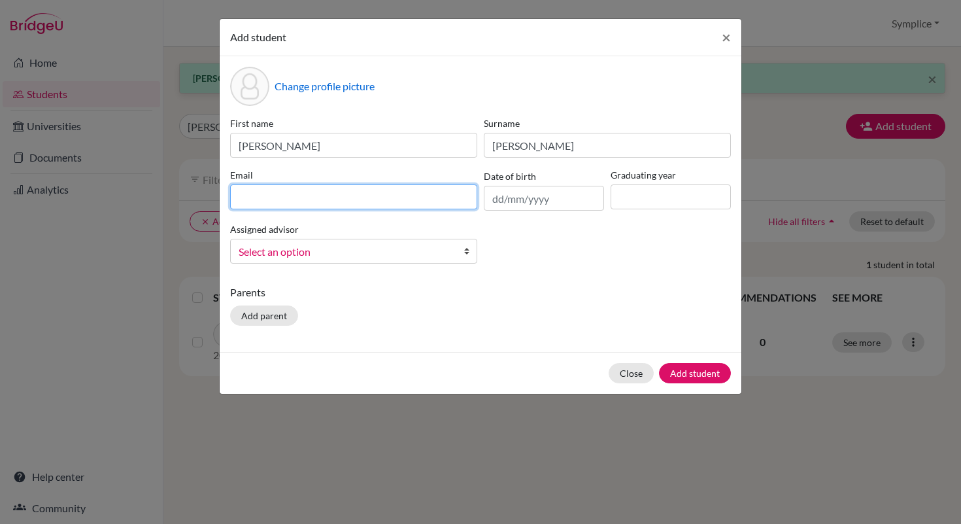
click at [328, 201] on input at bounding box center [353, 196] width 247 height 25
type input "[EMAIL_ADDRESS][DOMAIN_NAME]"
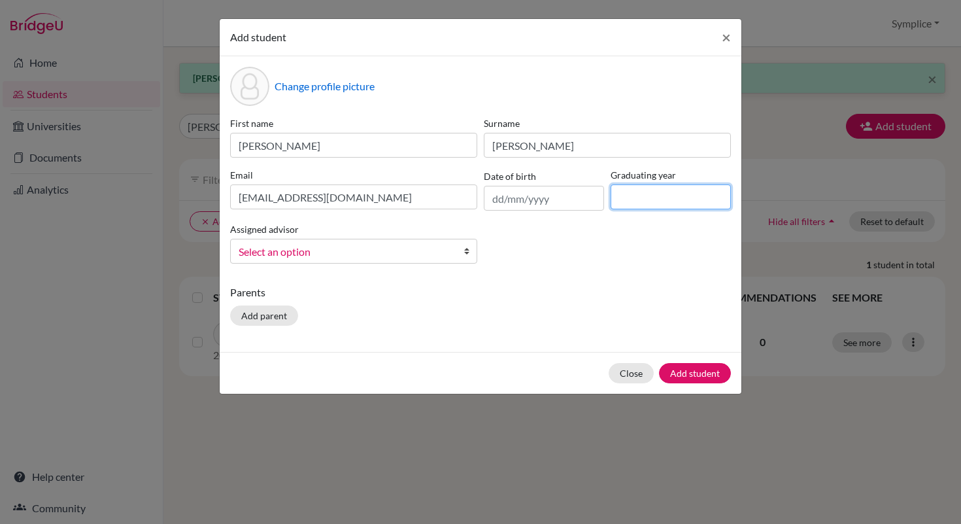
click at [633, 192] on input at bounding box center [671, 196] width 120 height 25
type input "2030"
click at [700, 375] on button "Add student" at bounding box center [695, 373] width 72 height 20
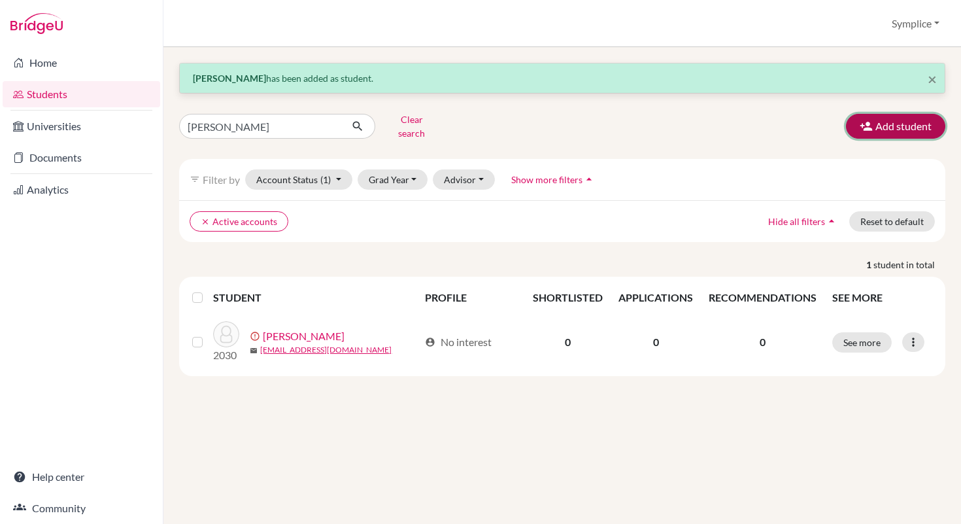
click at [902, 114] on button "Add student" at bounding box center [895, 126] width 99 height 25
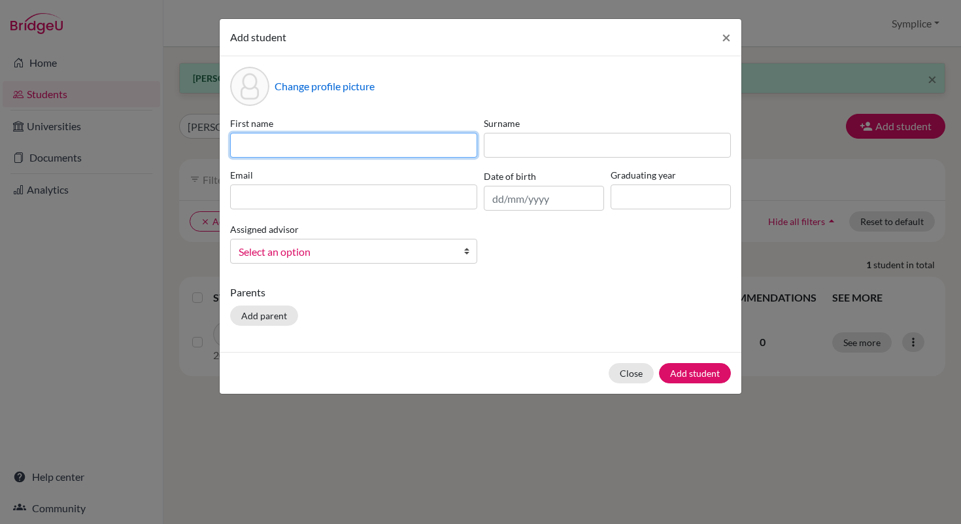
click at [368, 145] on input at bounding box center [353, 145] width 247 height 25
type input "[PERSON_NAME]"
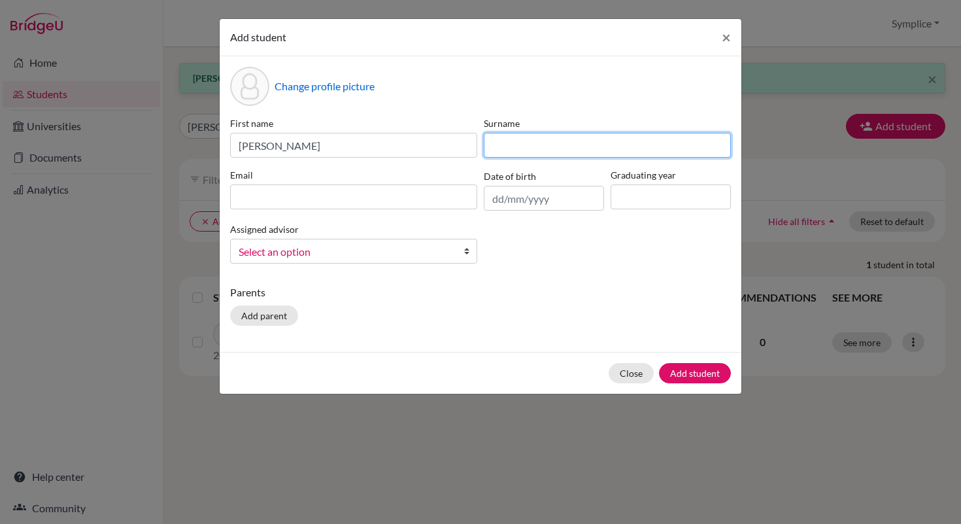
click at [533, 144] on input at bounding box center [607, 145] width 247 height 25
type input "El [PERSON_NAME]"
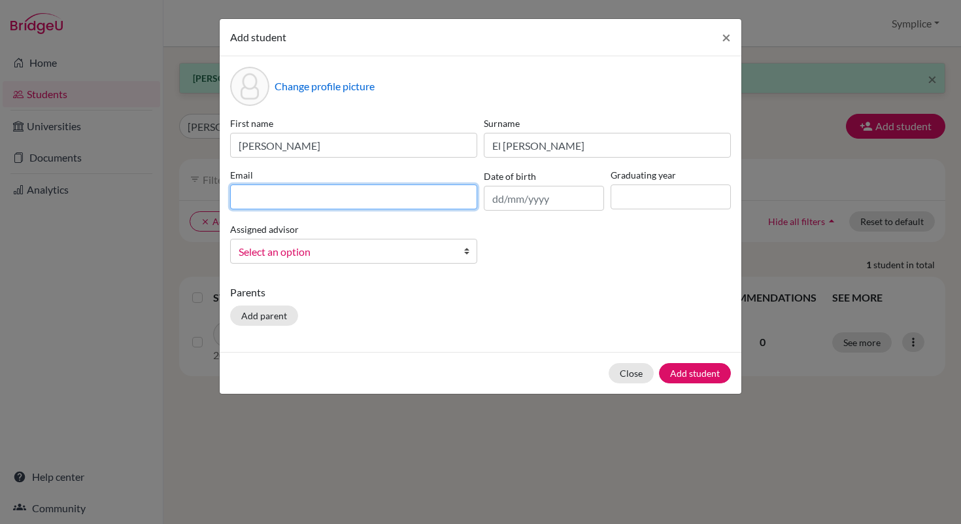
click at [286, 199] on input at bounding box center [353, 196] width 247 height 25
click at [305, 198] on input "[PERSON_NAME][EMAIL_ADDRESS][DOMAIN_NAME]" at bounding box center [353, 196] width 247 height 25
type input "[PERSON_NAME][EMAIL_ADDRESS][DOMAIN_NAME]"
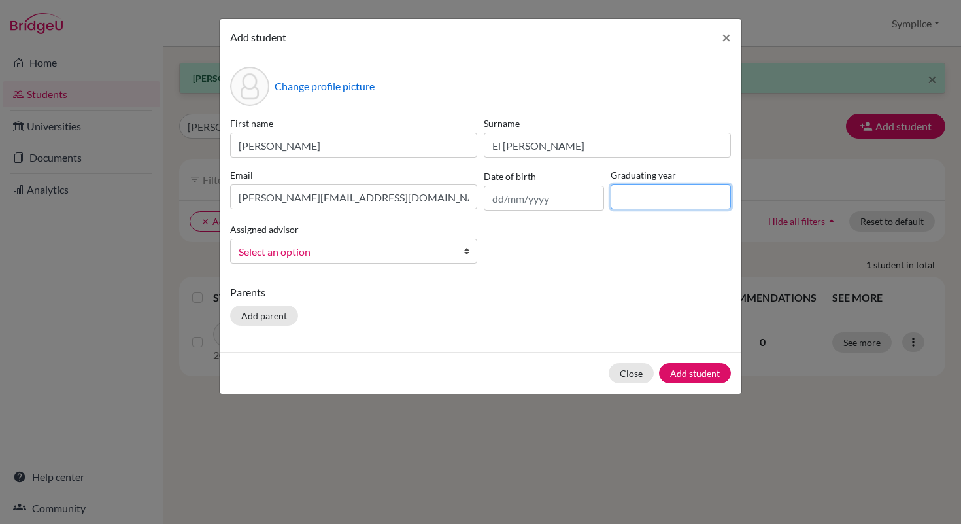
click at [640, 200] on input at bounding box center [671, 196] width 120 height 25
type input "2030"
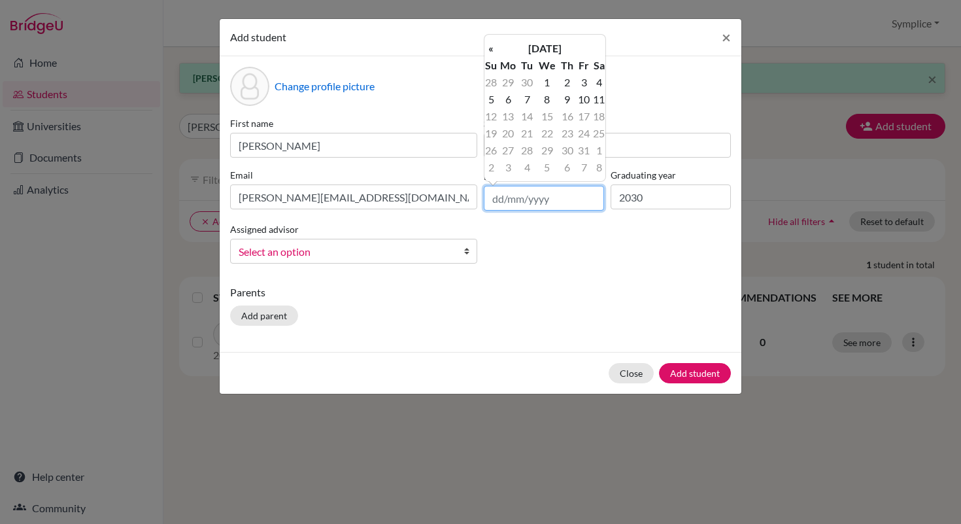
click at [511, 201] on input "text" at bounding box center [544, 198] width 120 height 25
click at [492, 51] on th "«" at bounding box center [491, 48] width 13 height 17
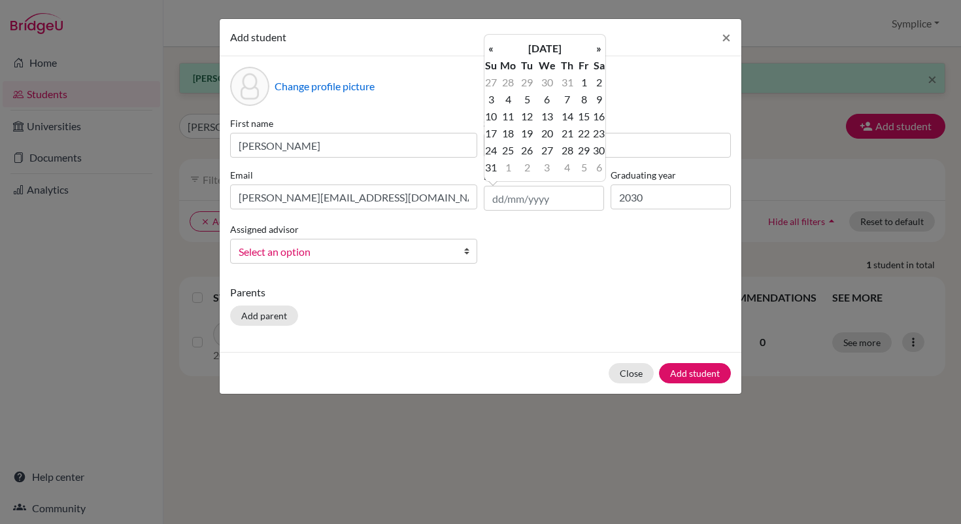
click at [492, 51] on th "«" at bounding box center [491, 48] width 13 height 17
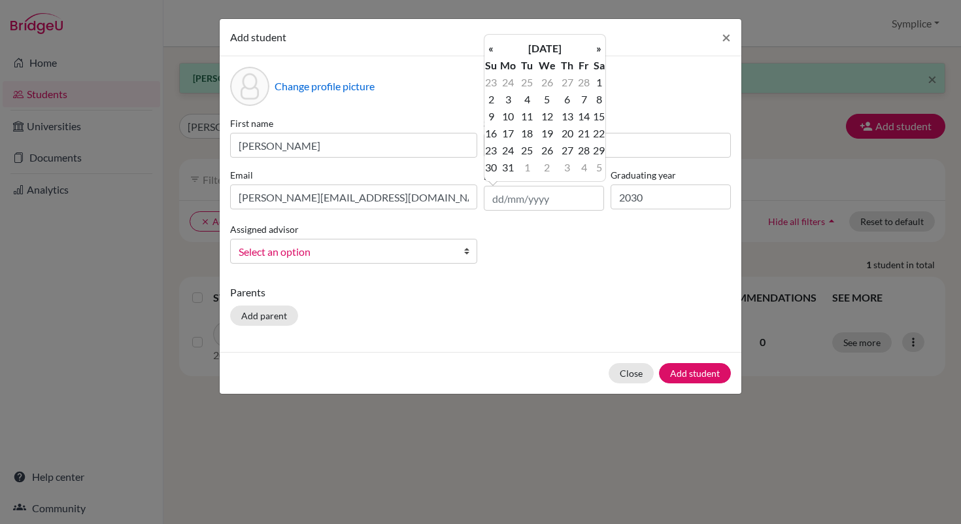
click at [492, 51] on th "«" at bounding box center [491, 48] width 13 height 17
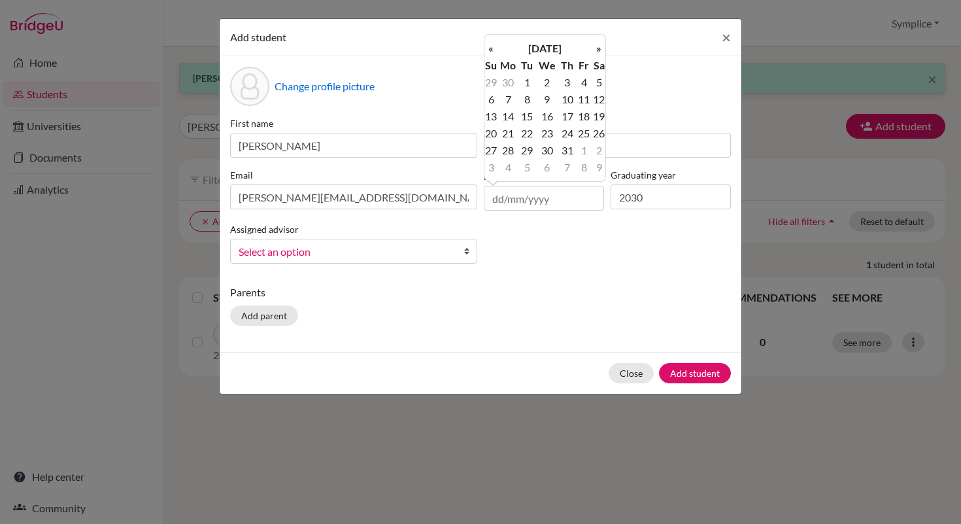
click at [492, 51] on th "«" at bounding box center [491, 48] width 13 height 17
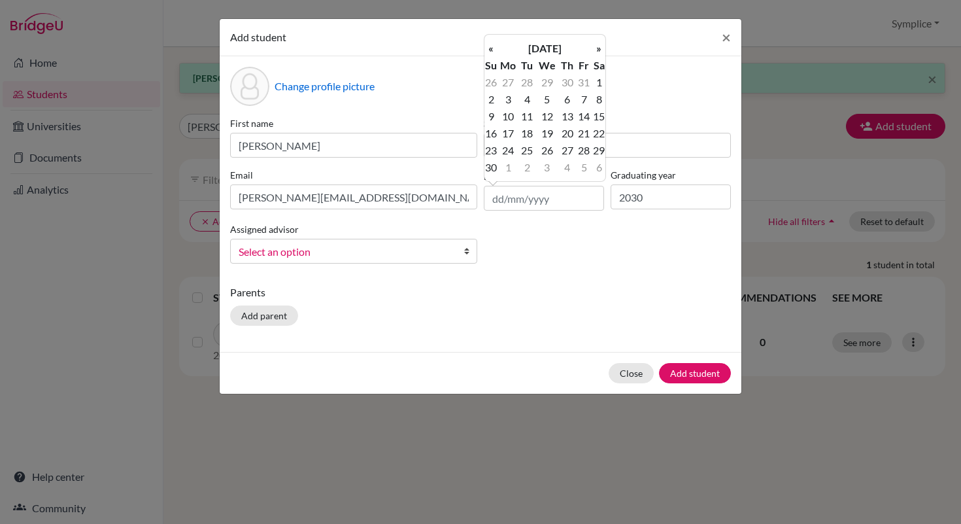
click at [492, 51] on th "«" at bounding box center [491, 48] width 13 height 17
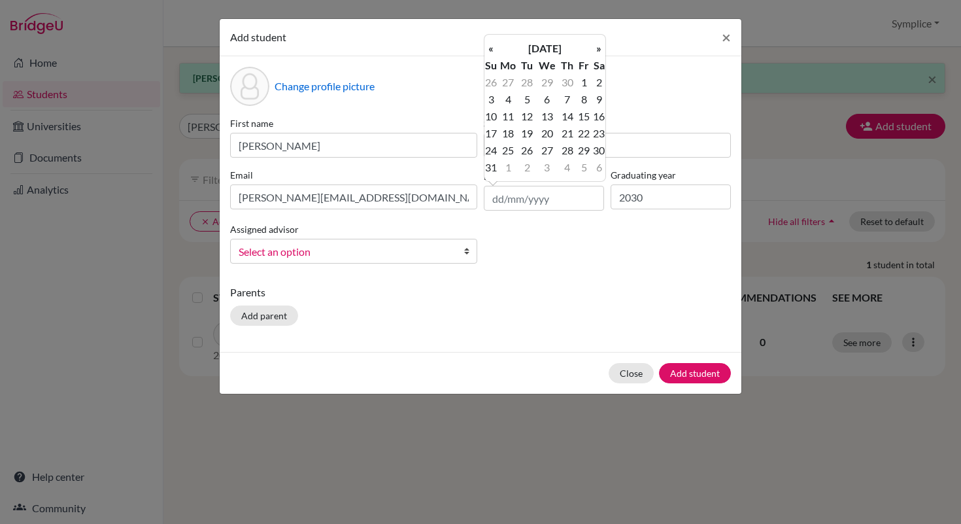
click at [492, 51] on th "«" at bounding box center [491, 48] width 13 height 17
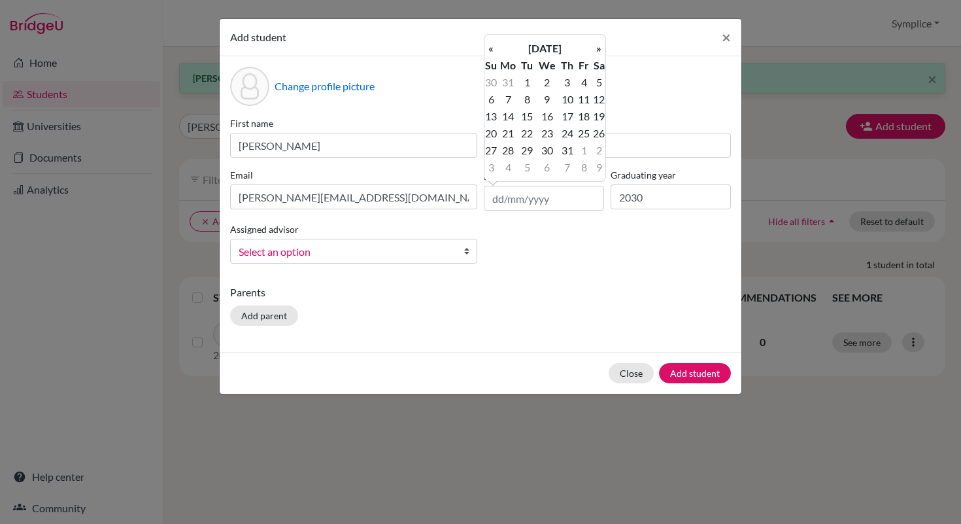
click at [492, 51] on th "«" at bounding box center [491, 48] width 13 height 17
click at [556, 48] on th "[DATE]" at bounding box center [545, 48] width 95 height 17
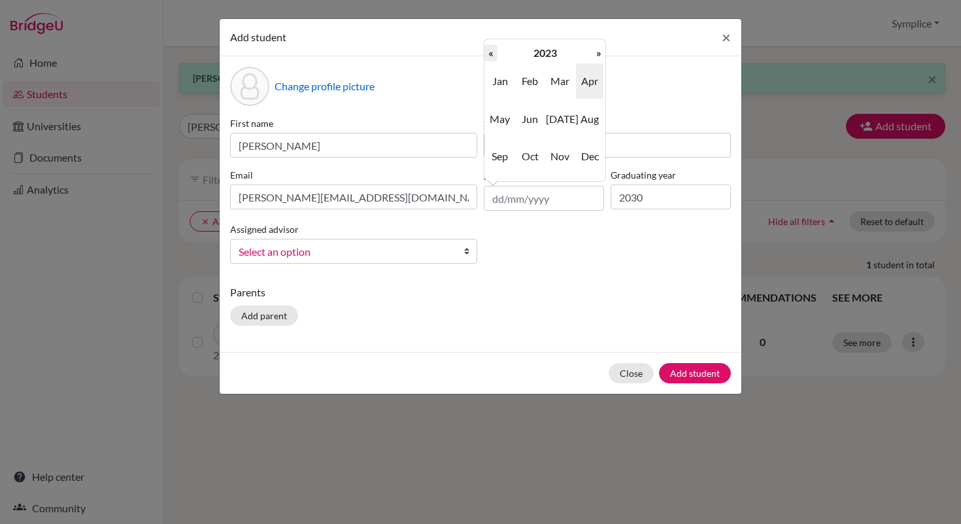
click at [496, 54] on th "«" at bounding box center [491, 52] width 13 height 17
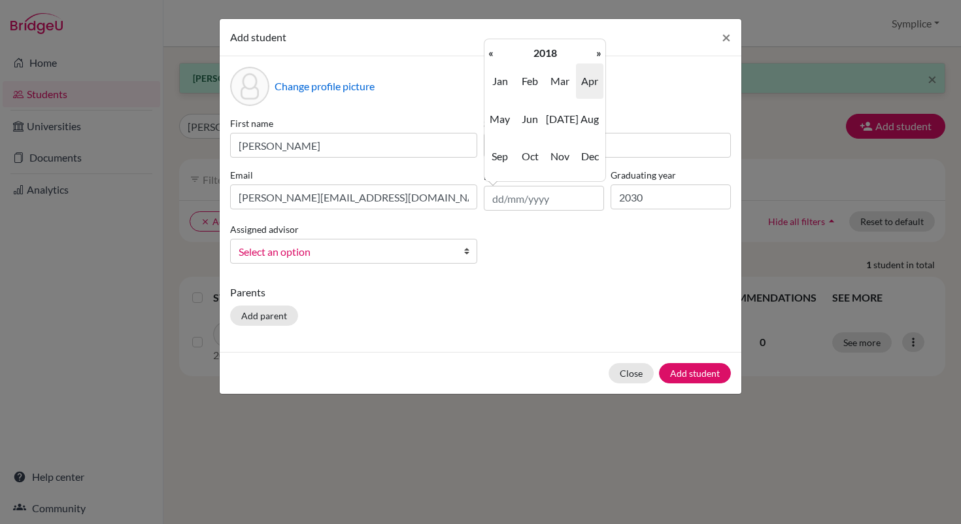
click at [496, 54] on th "«" at bounding box center [491, 52] width 13 height 17
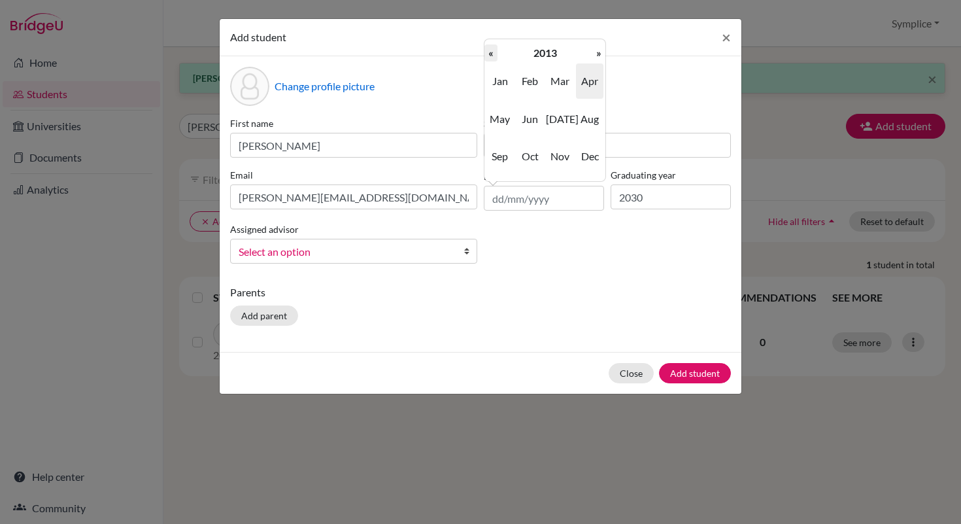
click at [496, 54] on th "«" at bounding box center [491, 52] width 13 height 17
click at [507, 114] on span "May" at bounding box center [500, 118] width 27 height 35
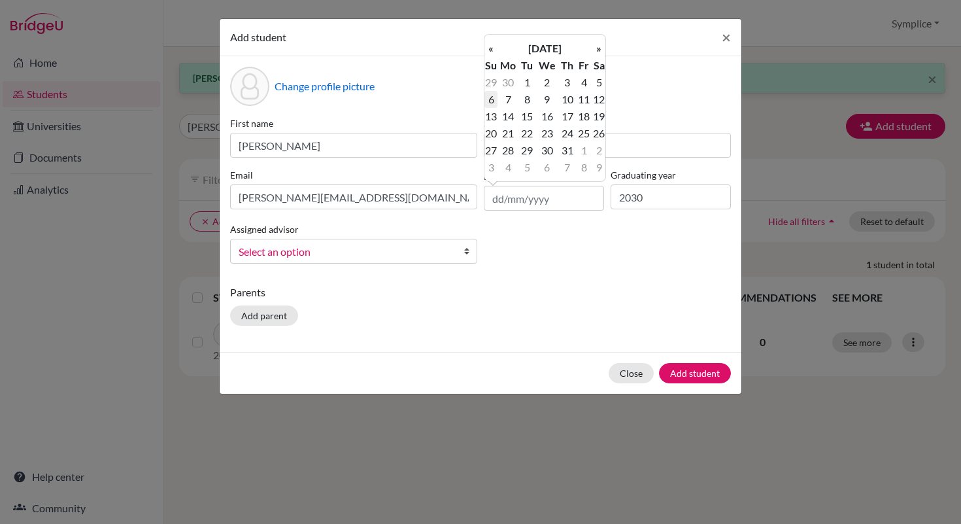
click at [497, 101] on td "6" at bounding box center [491, 99] width 13 height 17
type input "[DATE]"
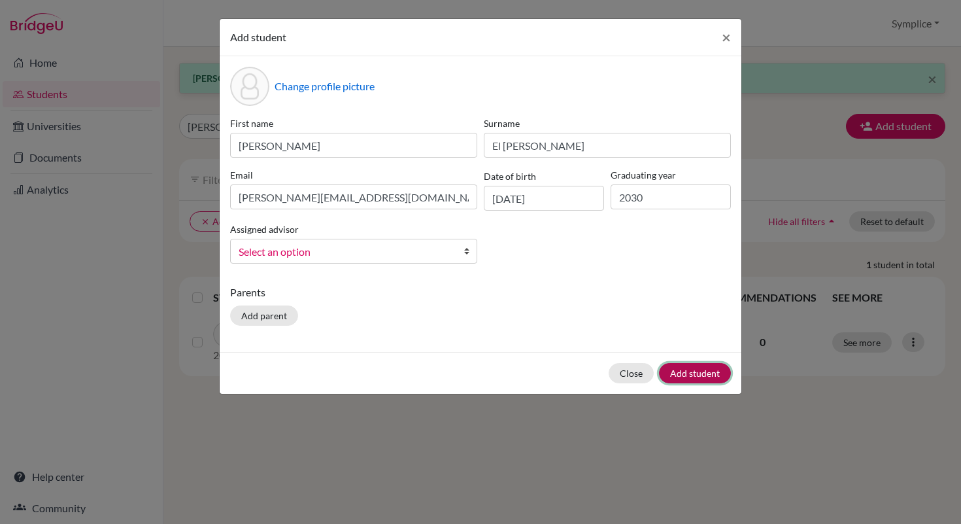
click at [695, 376] on button "Add student" at bounding box center [695, 373] width 72 height 20
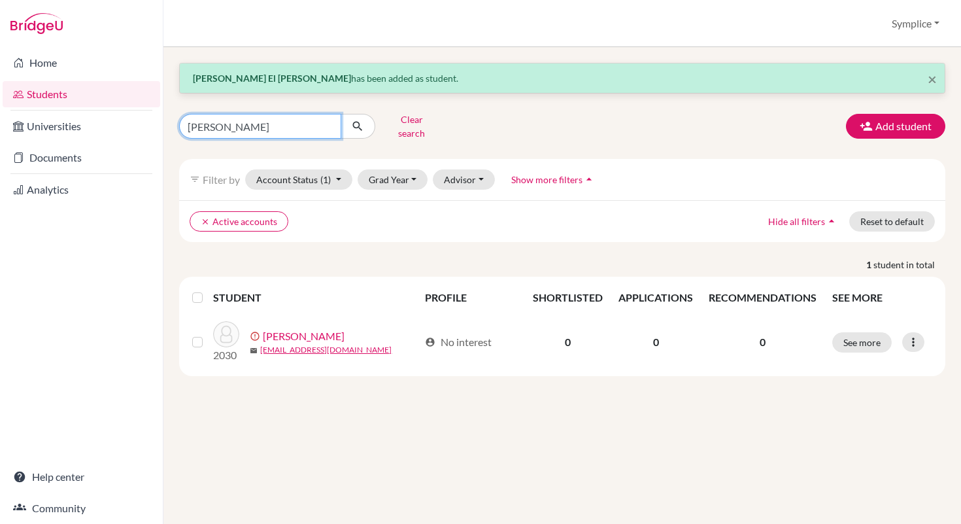
click at [258, 131] on input "[PERSON_NAME]" at bounding box center [260, 126] width 162 height 25
type input "r"
type input "el [PERSON_NAME]"
click at [365, 122] on button "submit" at bounding box center [358, 126] width 35 height 25
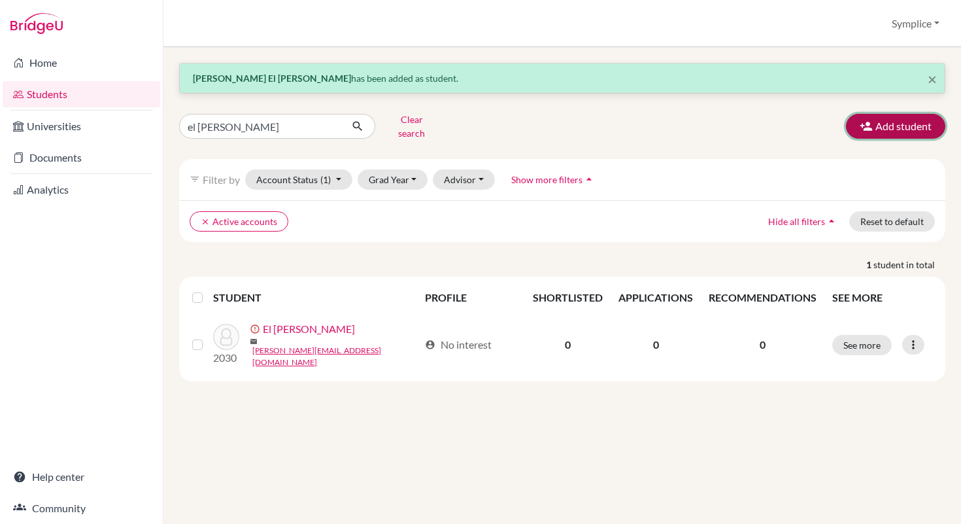
click at [887, 122] on button "Add student" at bounding box center [895, 126] width 99 height 25
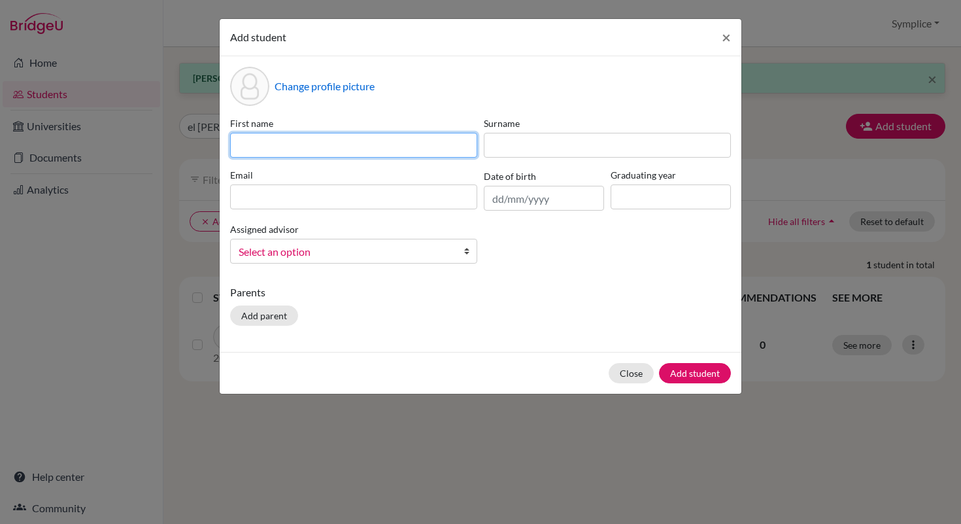
click at [346, 143] on input at bounding box center [353, 145] width 247 height 25
type input "Eklavya"
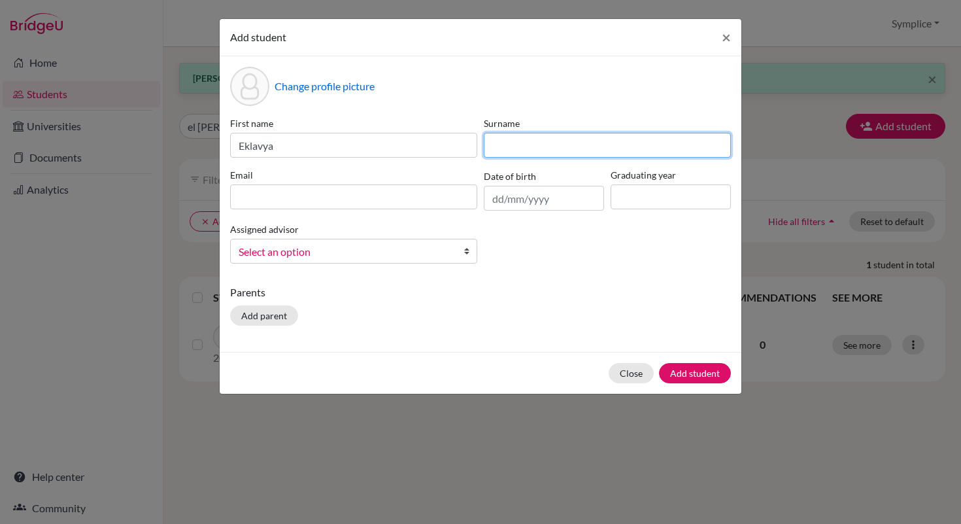
click at [517, 139] on input at bounding box center [607, 145] width 247 height 25
type input "[PERSON_NAME]"
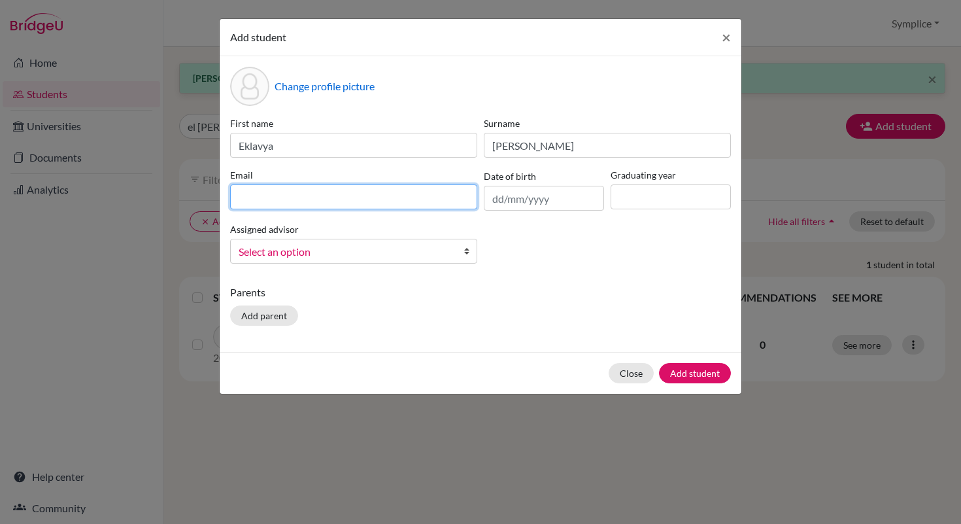
click at [331, 202] on input at bounding box center [353, 196] width 247 height 25
type input "[PERSON_NAME][EMAIL_ADDRESS][DOMAIN_NAME]"
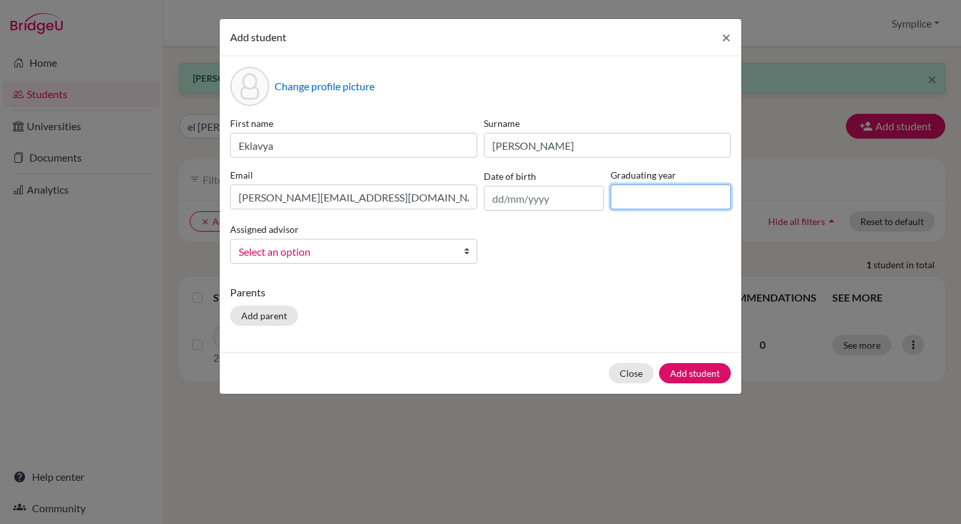
click at [617, 198] on input at bounding box center [671, 196] width 120 height 25
type input "2030"
click at [700, 374] on button "Add student" at bounding box center [695, 373] width 72 height 20
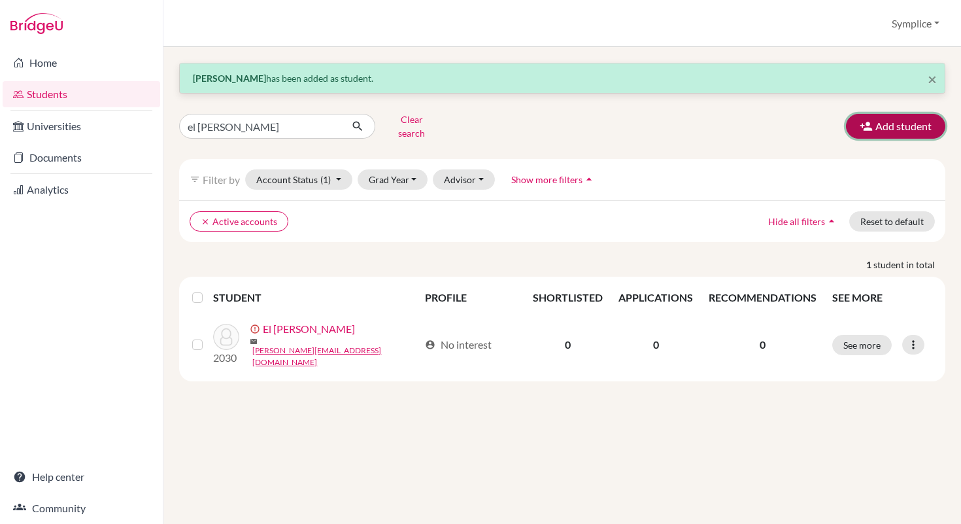
click at [882, 128] on button "Add student" at bounding box center [895, 126] width 99 height 25
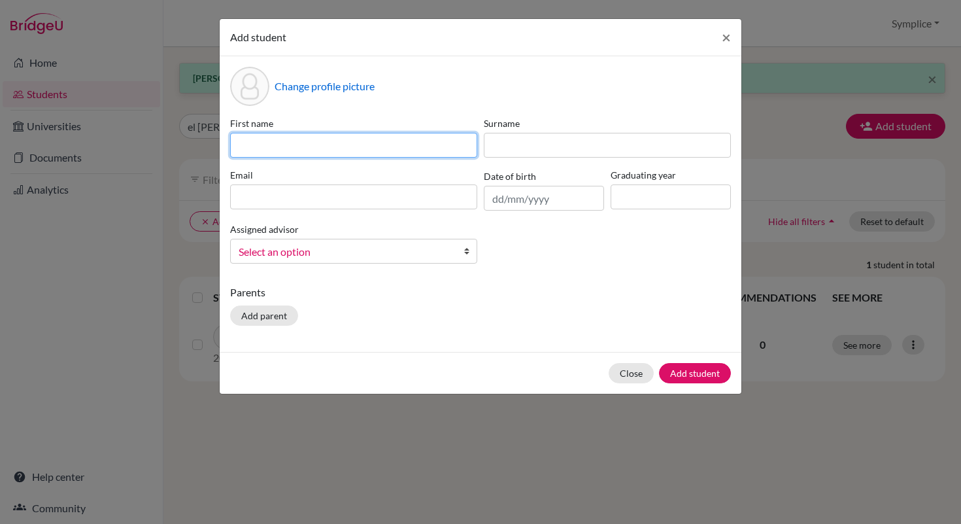
click at [430, 145] on input at bounding box center [353, 145] width 247 height 25
type input "[PERSON_NAME]"
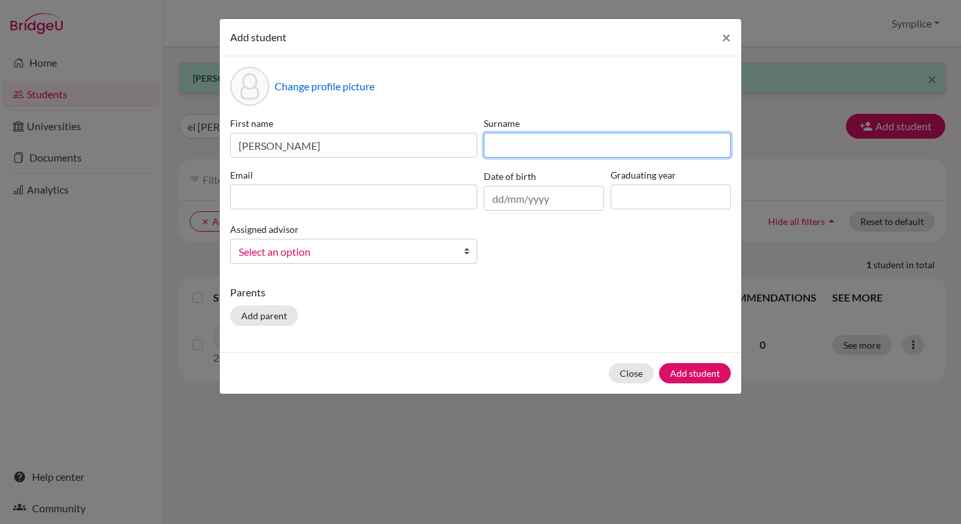
click at [555, 141] on input at bounding box center [607, 145] width 247 height 25
type input "Goembang [PERSON_NAME]"
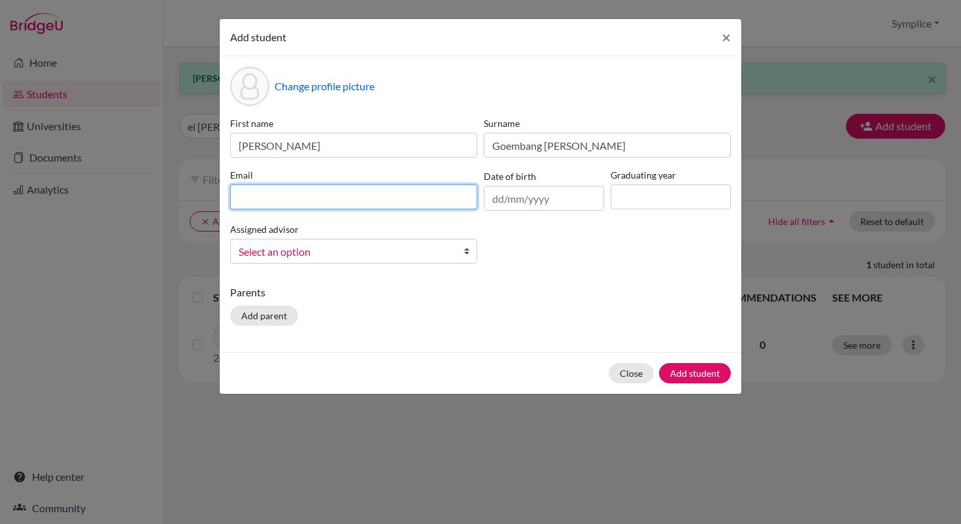
click at [253, 198] on input at bounding box center [353, 196] width 247 height 25
click at [255, 201] on input at bounding box center [353, 196] width 247 height 25
type input "[EMAIL_ADDRESS][DOMAIN_NAME]"
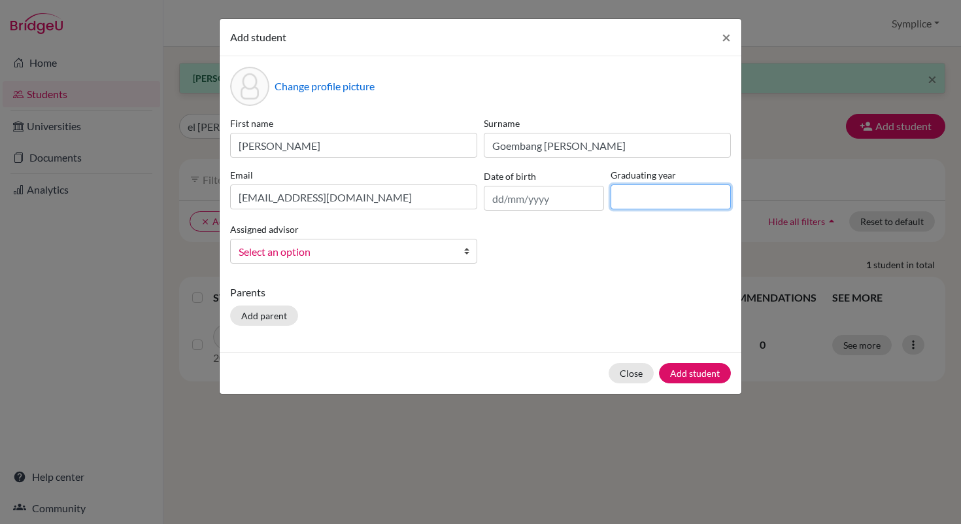
click at [646, 201] on input at bounding box center [671, 196] width 120 height 25
type input "2030"
click at [687, 368] on button "Add student" at bounding box center [695, 373] width 72 height 20
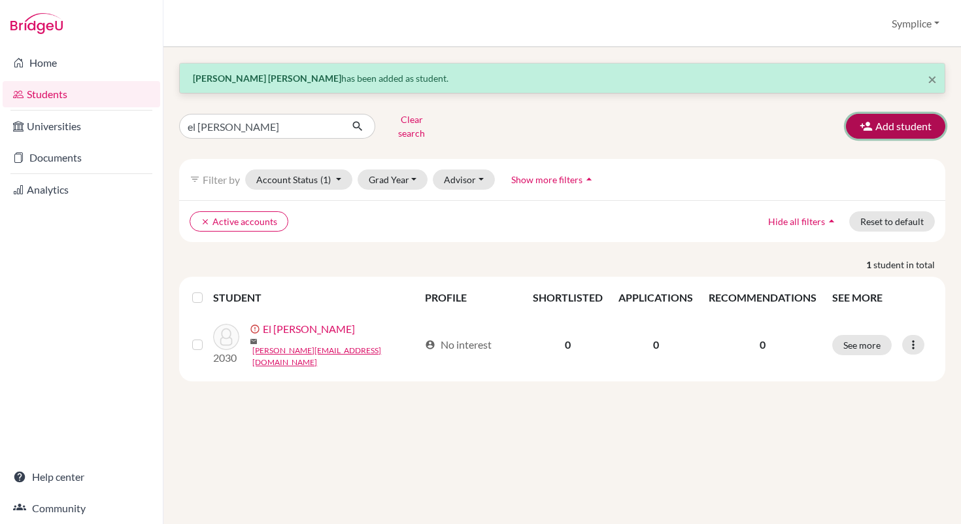
click at [891, 126] on button "Add student" at bounding box center [895, 126] width 99 height 25
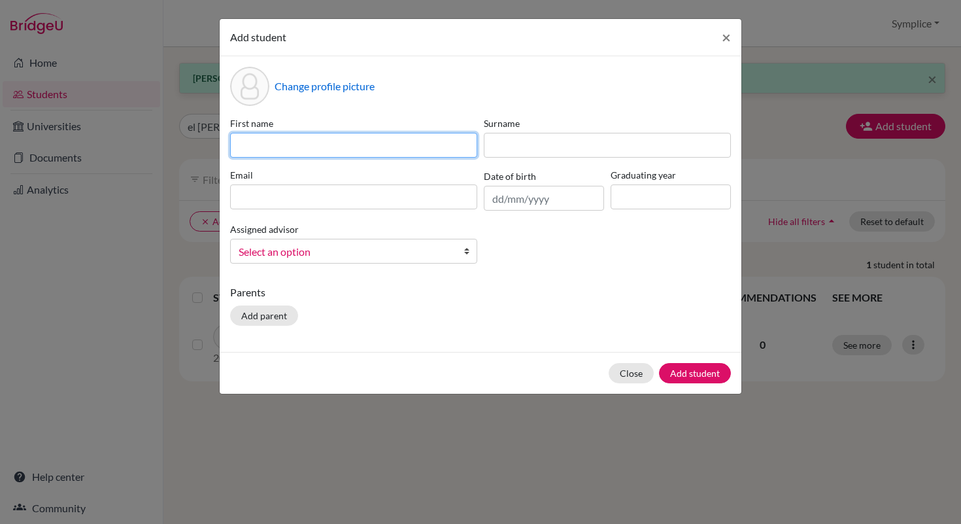
click at [405, 143] on input at bounding box center [353, 145] width 247 height 25
type input "[PERSON_NAME]"
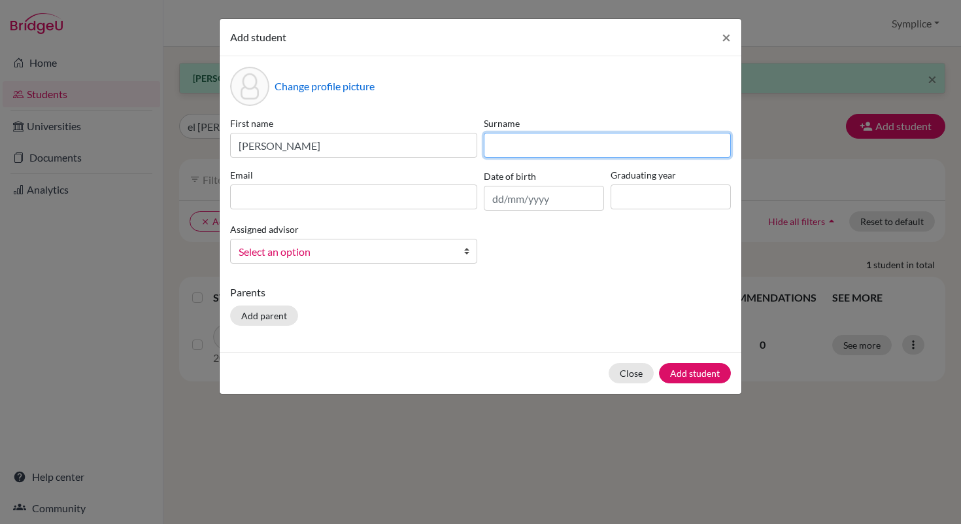
click at [538, 142] on input at bounding box center [607, 145] width 247 height 25
type input "Gurbani"
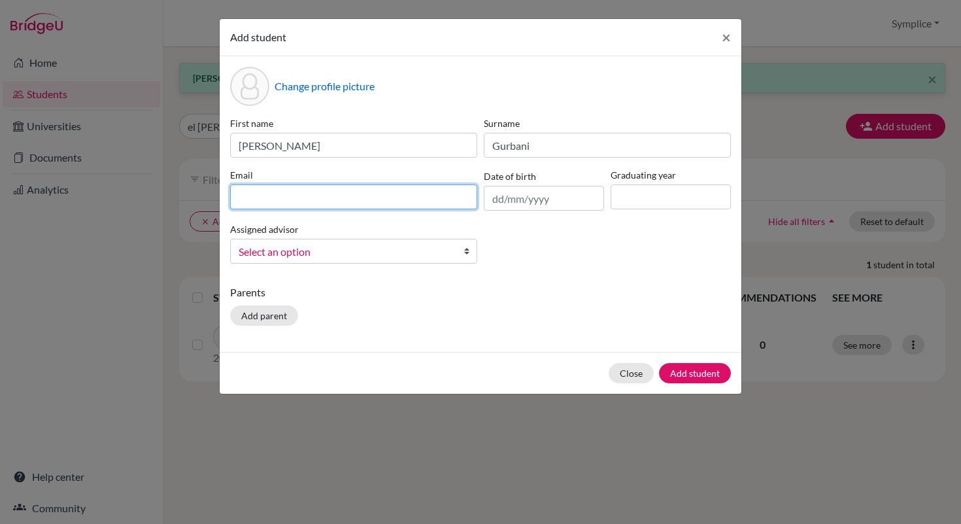
click at [275, 193] on input at bounding box center [353, 196] width 247 height 25
type input "[EMAIL_ADDRESS][DOMAIN_NAME]"
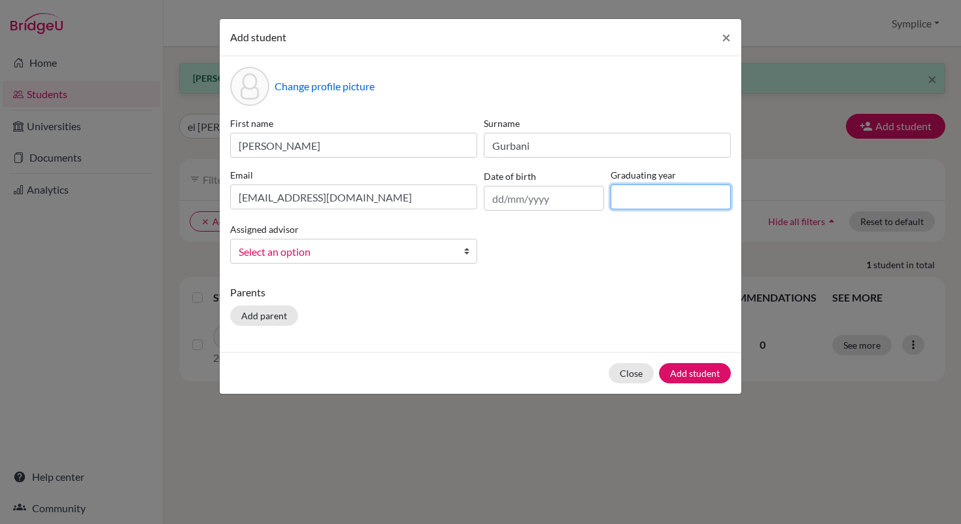
click at [654, 203] on input at bounding box center [671, 196] width 120 height 25
type input "2030"
click at [700, 373] on button "Add student" at bounding box center [695, 373] width 72 height 20
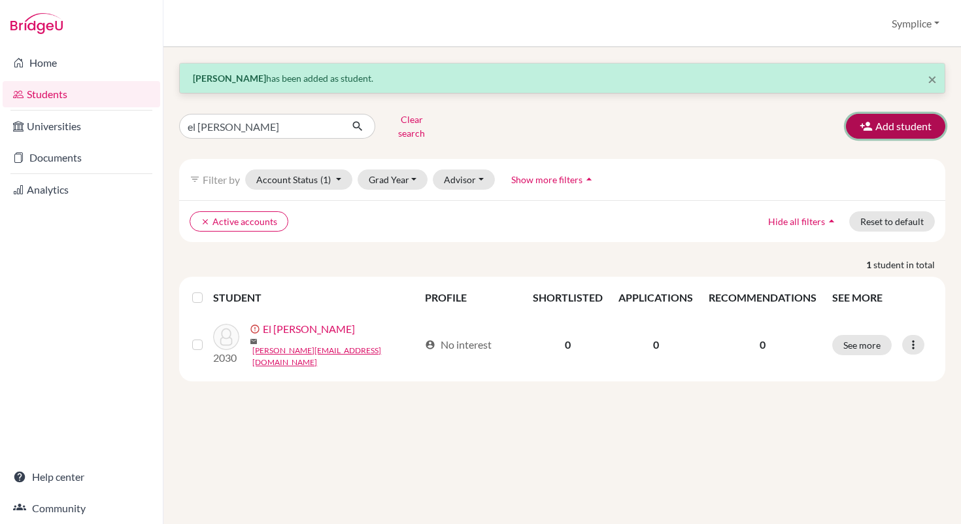
click at [910, 131] on button "Add student" at bounding box center [895, 126] width 99 height 25
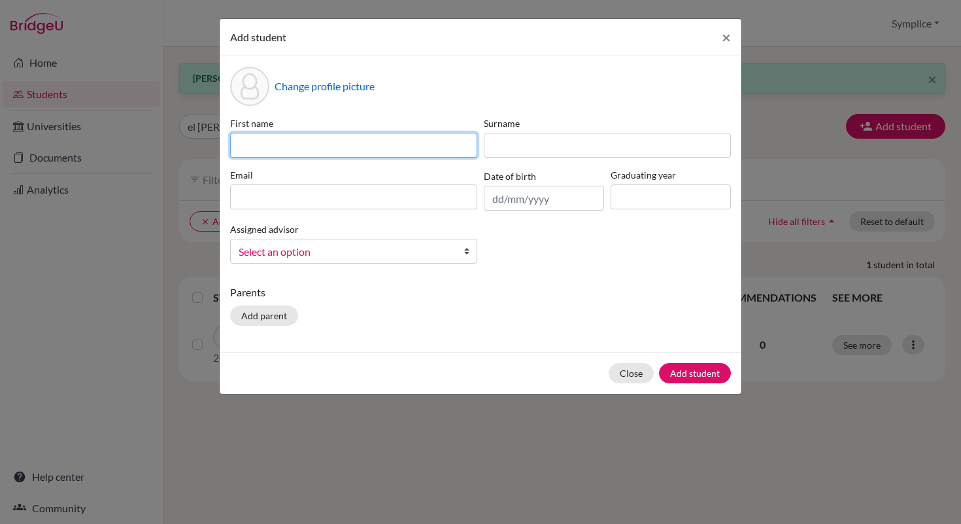
click at [418, 150] on input at bounding box center [353, 145] width 247 height 25
type input "[PERSON_NAME]"
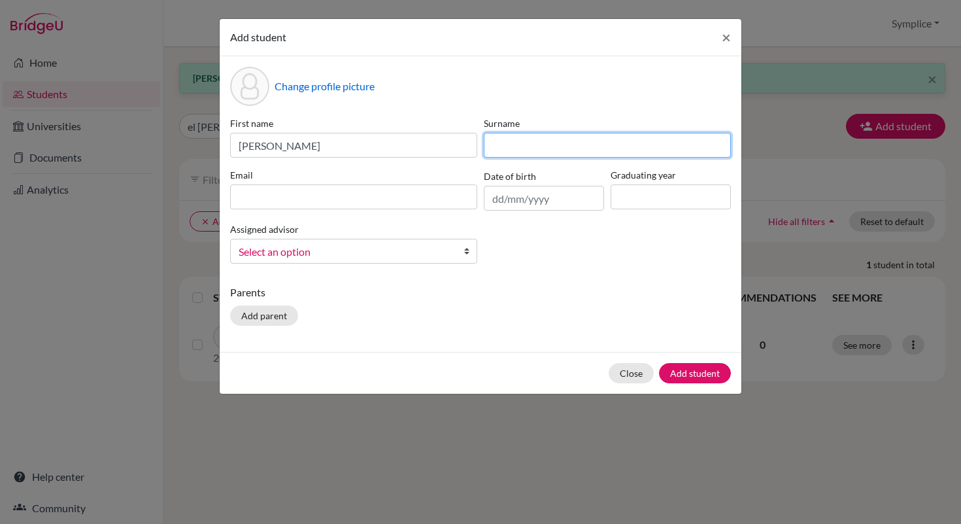
click at [564, 146] on input at bounding box center [607, 145] width 247 height 25
type input "[PERSON_NAME]"
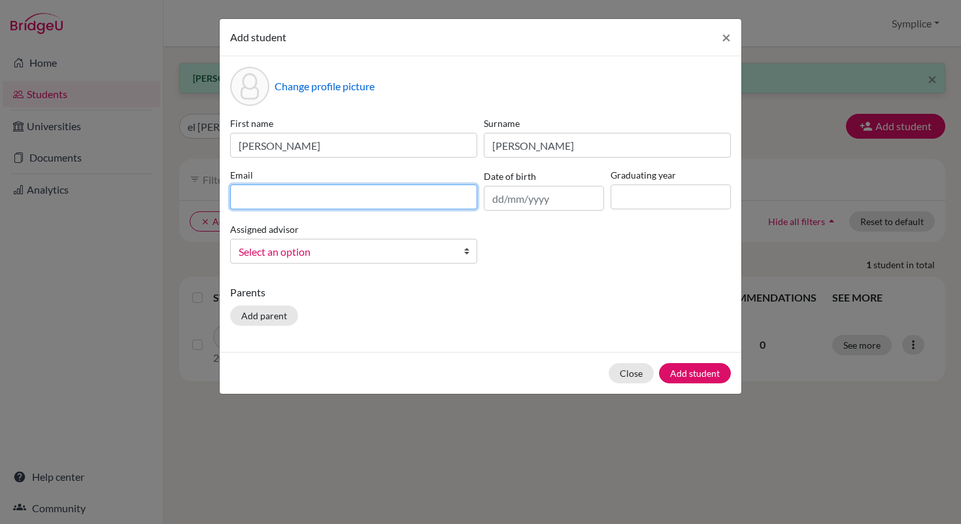
click at [308, 205] on input at bounding box center [353, 196] width 247 height 25
type input "[PERSON_NAME][EMAIL_ADDRESS][DOMAIN_NAME]"
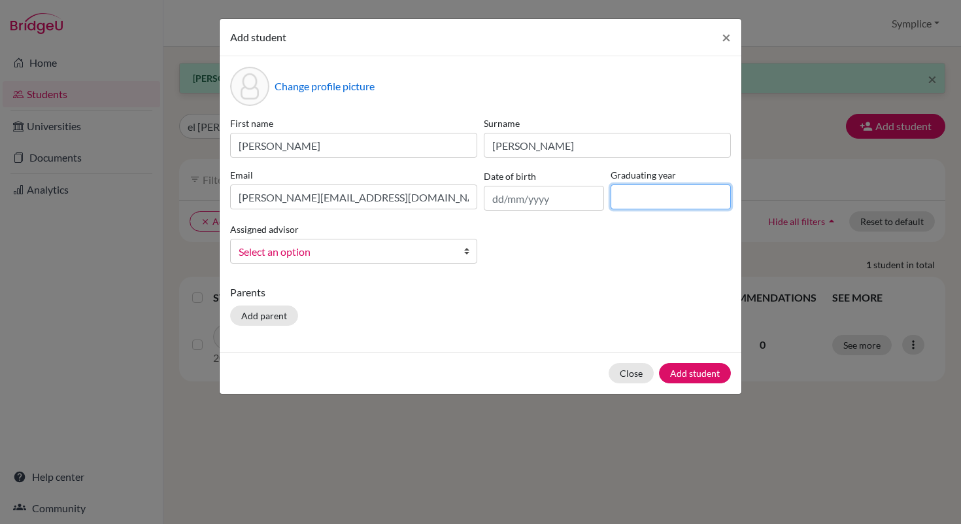
click at [655, 201] on input at bounding box center [671, 196] width 120 height 25
type input "2030"
click at [697, 375] on button "Add student" at bounding box center [695, 373] width 72 height 20
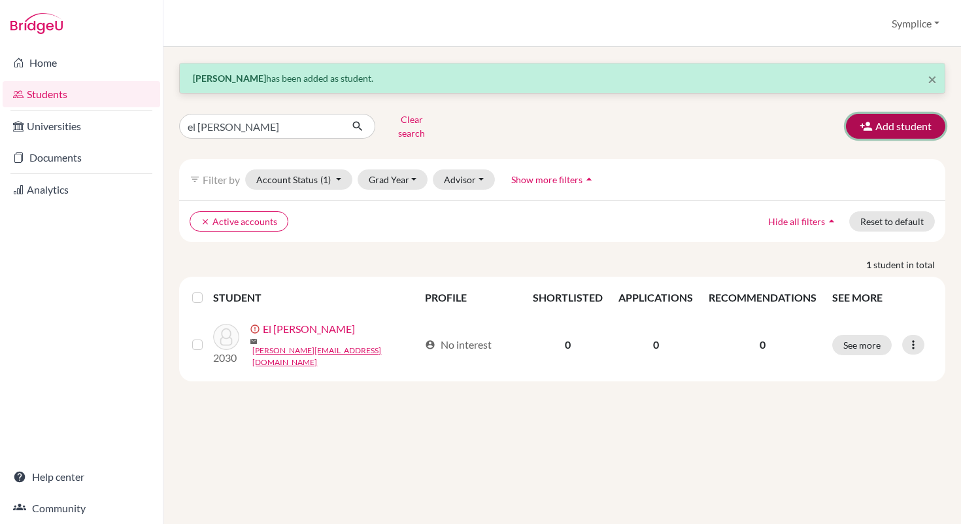
click at [887, 120] on button "Add student" at bounding box center [895, 126] width 99 height 25
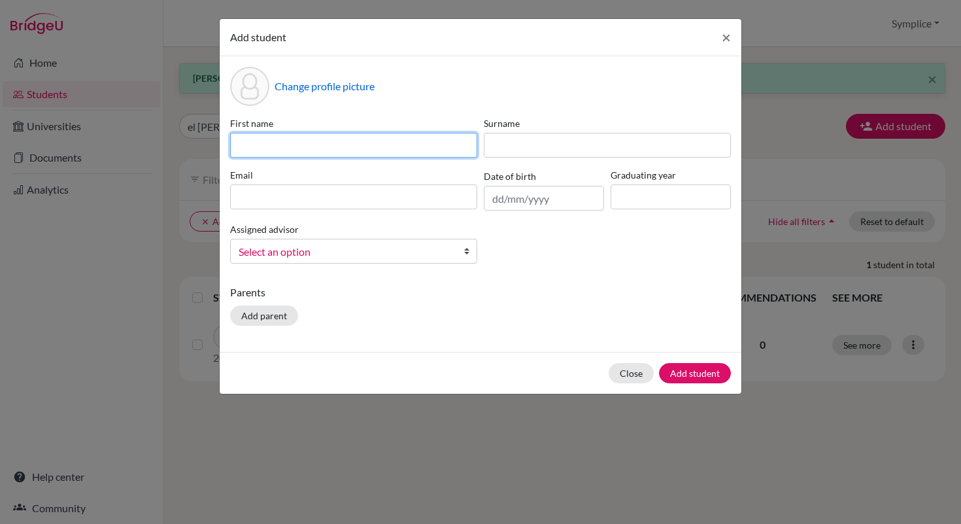
click at [322, 150] on input at bounding box center [353, 145] width 247 height 25
type input "Nour"
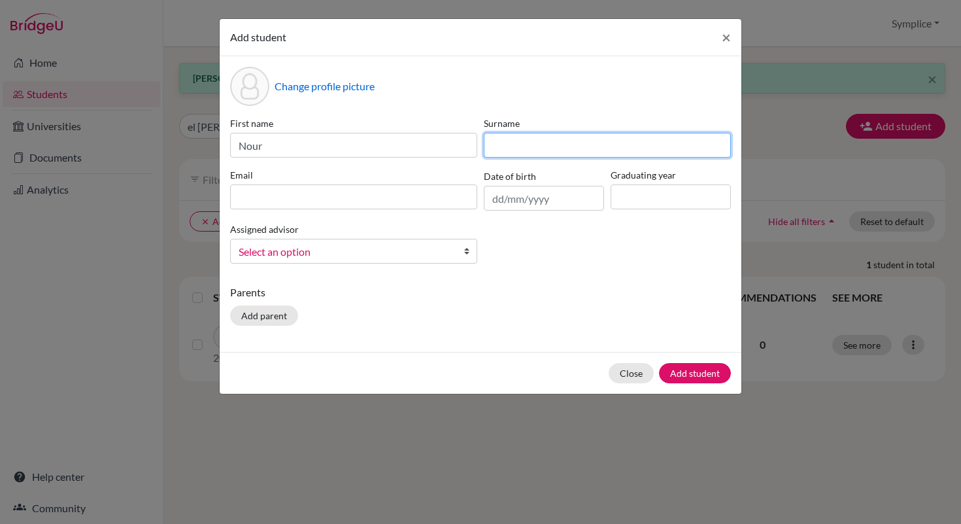
click at [500, 150] on input at bounding box center [607, 145] width 247 height 25
type input "[PERSON_NAME]"
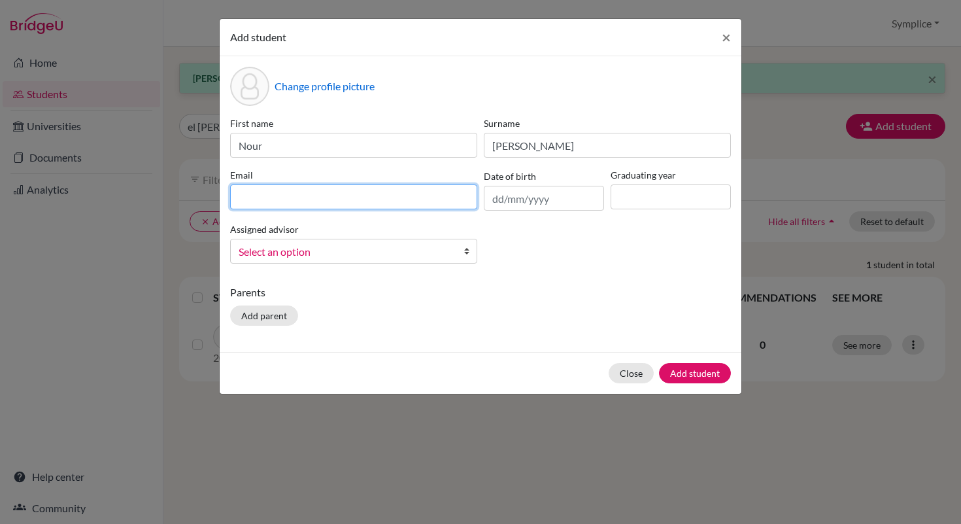
click at [322, 201] on input at bounding box center [353, 196] width 247 height 25
type input "[PERSON_NAME][EMAIL_ADDRESS][DOMAIN_NAME]"
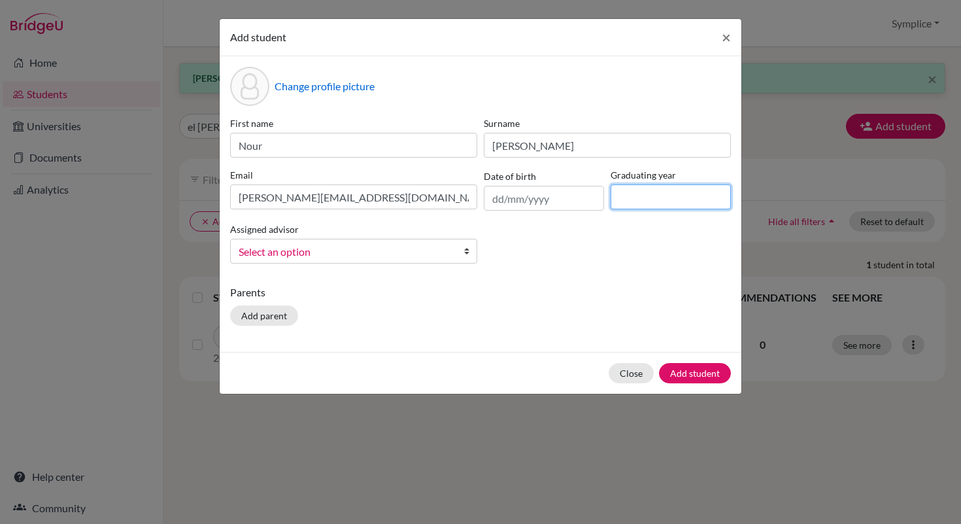
click at [630, 206] on input at bounding box center [671, 196] width 120 height 25
type input "2030"
click at [694, 373] on button "Add student" at bounding box center [695, 373] width 72 height 20
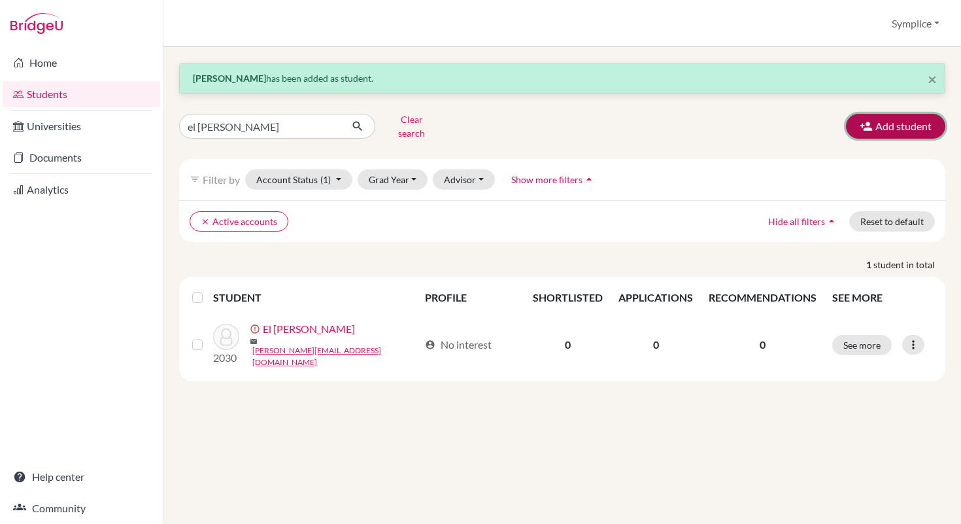
click at [903, 128] on button "Add student" at bounding box center [895, 126] width 99 height 25
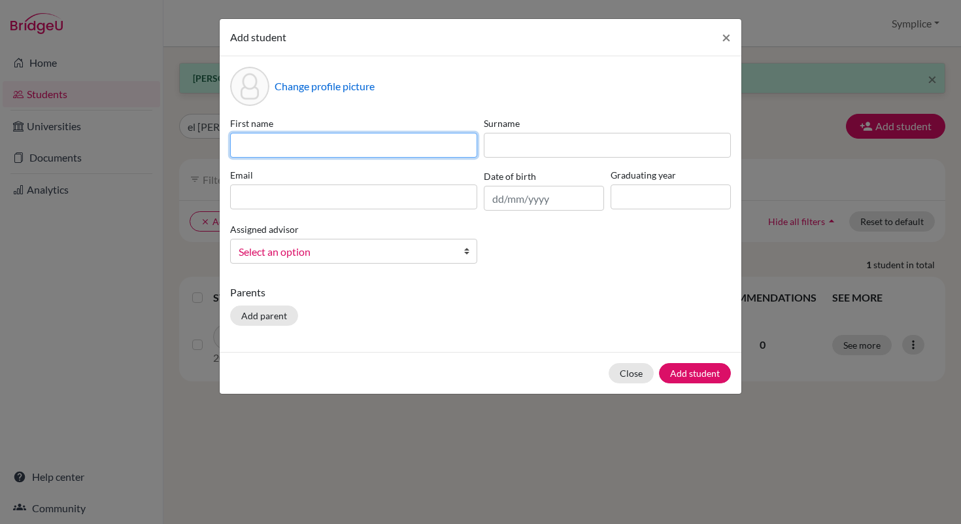
click at [375, 144] on input at bounding box center [353, 145] width 247 height 25
type input "[PERSON_NAME]"
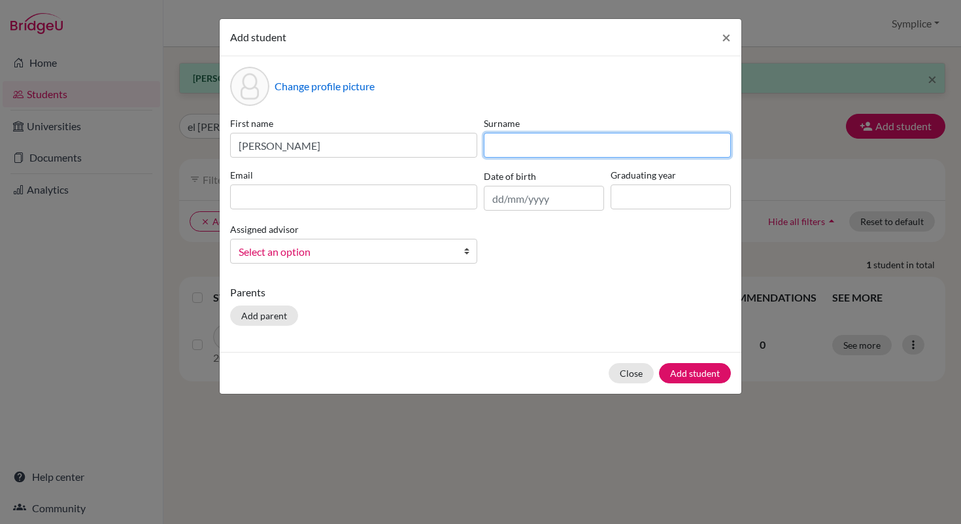
click at [525, 144] on input at bounding box center [607, 145] width 247 height 25
type input "Imohe"
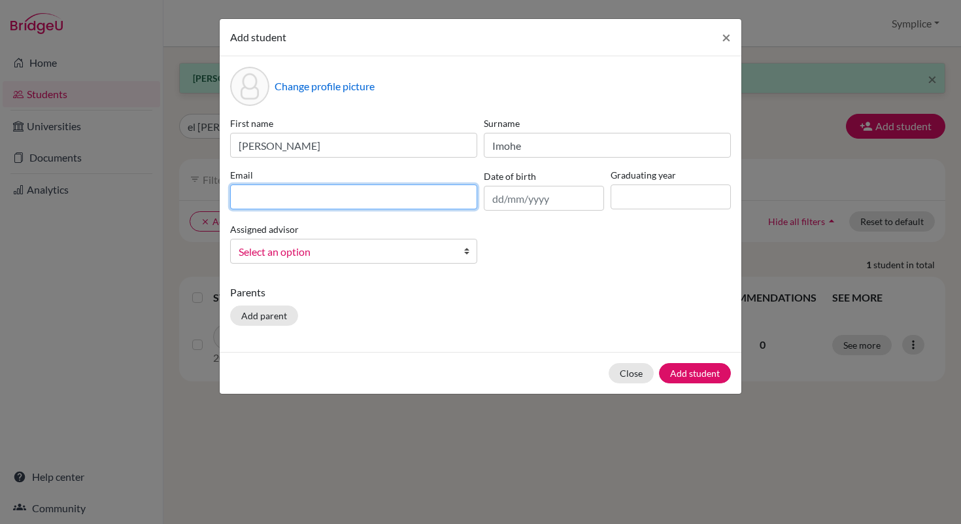
click at [313, 200] on input at bounding box center [353, 196] width 247 height 25
type input "[EMAIL_ADDRESS][DOMAIN_NAME]"
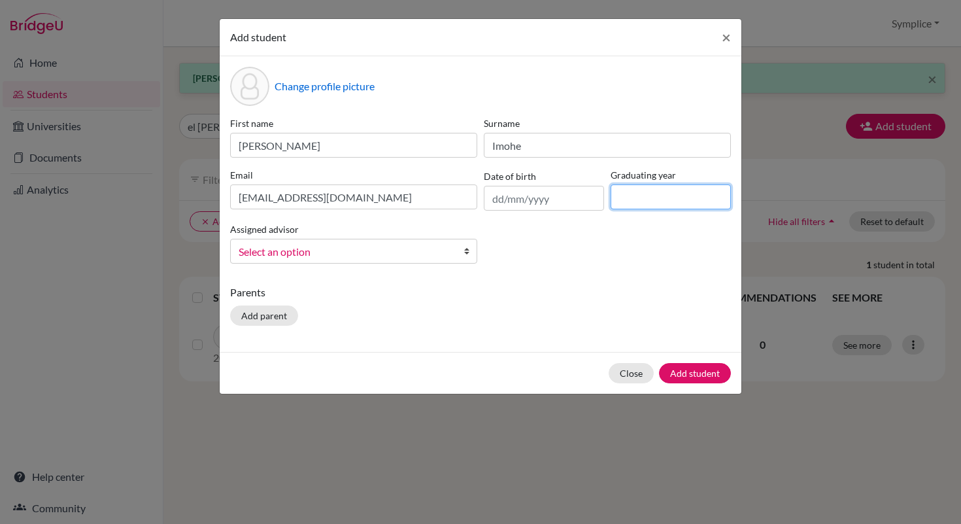
click at [628, 196] on input at bounding box center [671, 196] width 120 height 25
type input "2030"
click at [684, 371] on button "Add student" at bounding box center [695, 373] width 72 height 20
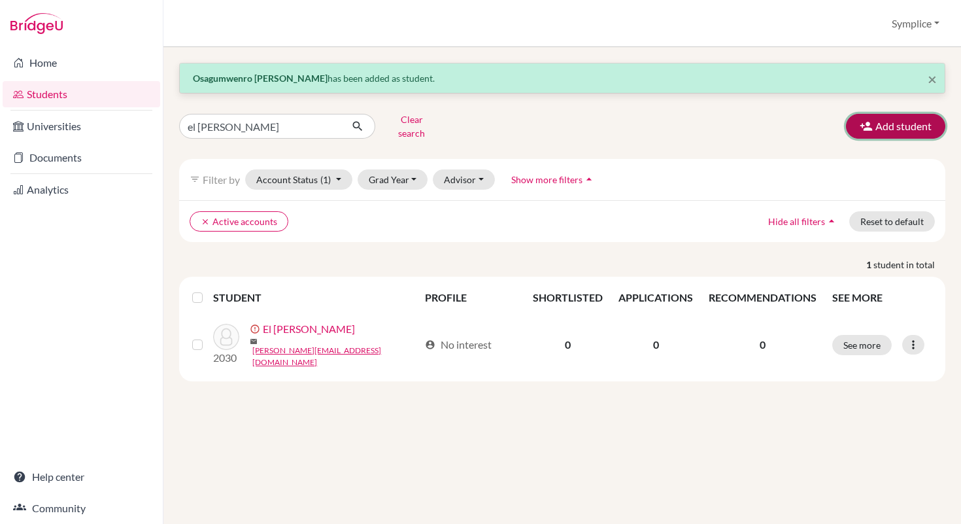
click at [878, 122] on button "Add student" at bounding box center [895, 126] width 99 height 25
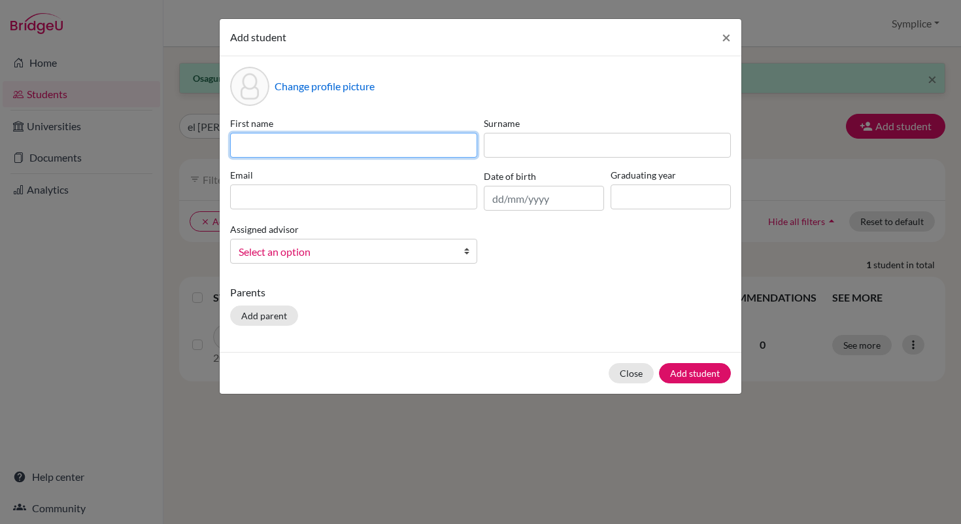
click at [314, 146] on input at bounding box center [353, 145] width 247 height 25
type input "Takeeyah"
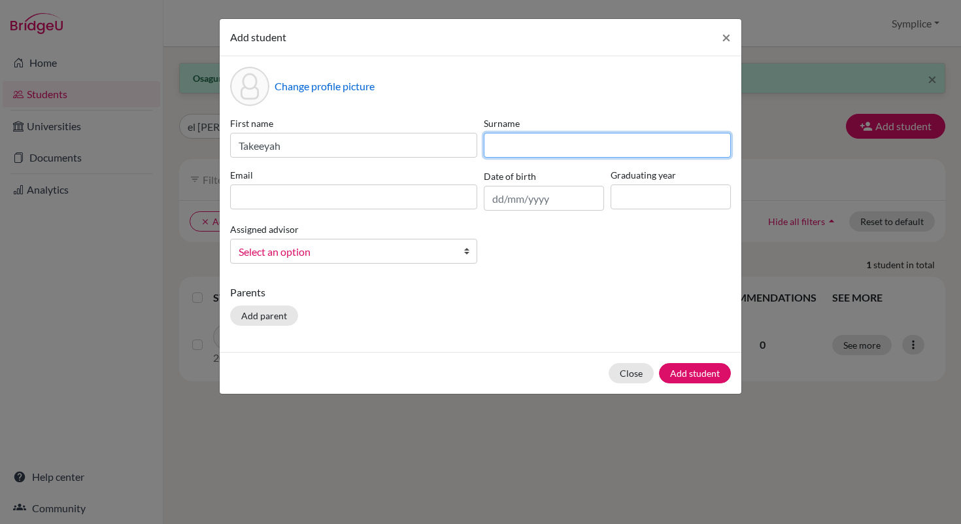
click at [492, 142] on input at bounding box center [607, 145] width 247 height 25
type input "Inusah"
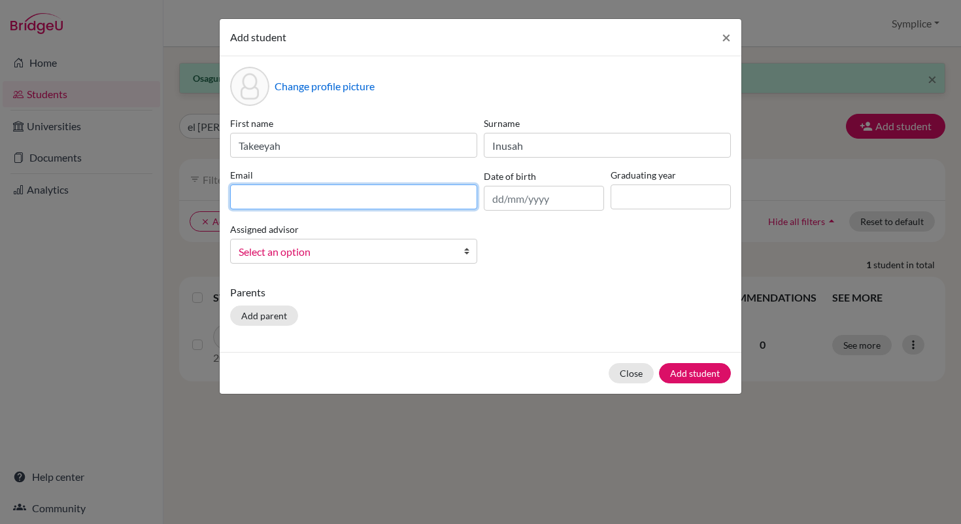
click at [315, 198] on input at bounding box center [353, 196] width 247 height 25
type input "[EMAIL_ADDRESS][DOMAIN_NAME]"
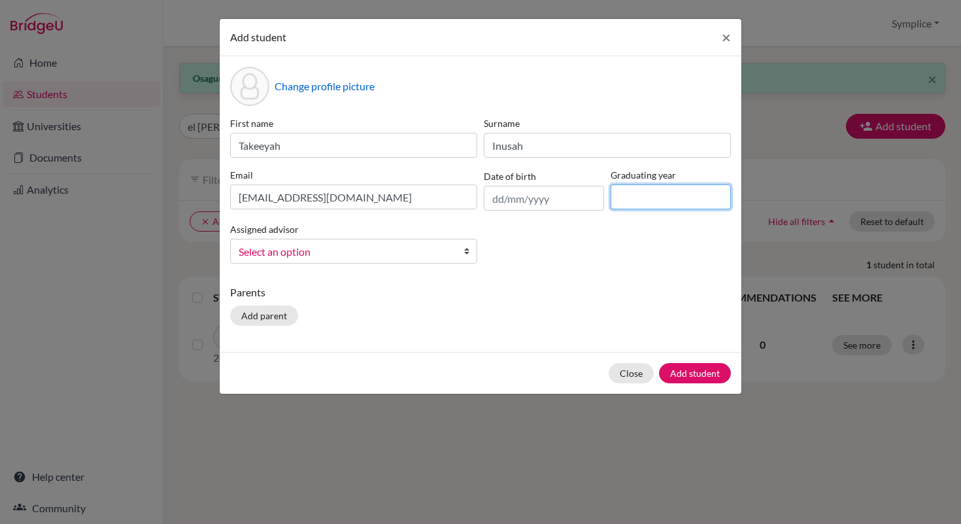
click at [634, 196] on input at bounding box center [671, 196] width 120 height 25
type input "2030"
click at [700, 368] on button "Add student" at bounding box center [695, 373] width 72 height 20
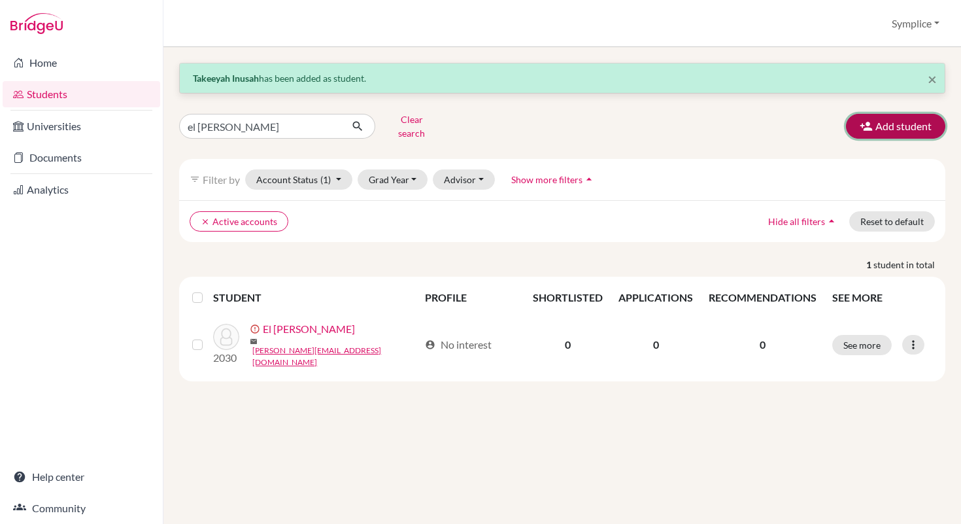
click at [886, 125] on button "Add student" at bounding box center [895, 126] width 99 height 25
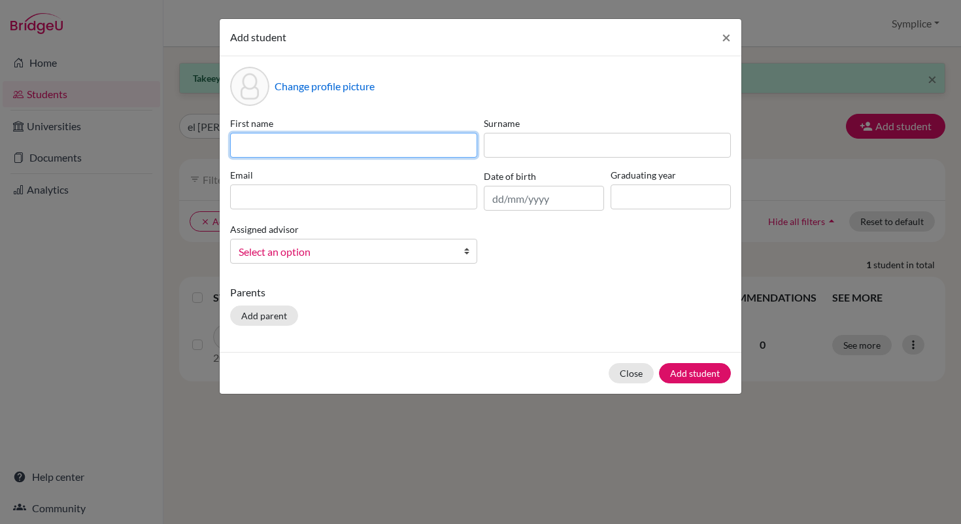
click at [364, 143] on input at bounding box center [353, 145] width 247 height 25
type input "[PERSON_NAME]"
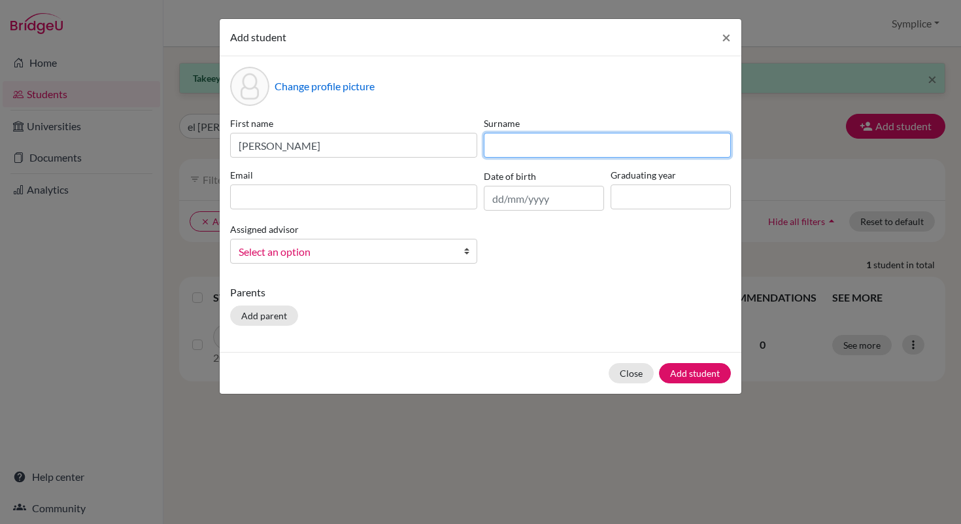
click at [504, 145] on input at bounding box center [607, 145] width 247 height 25
type input "[PERSON_NAME]"
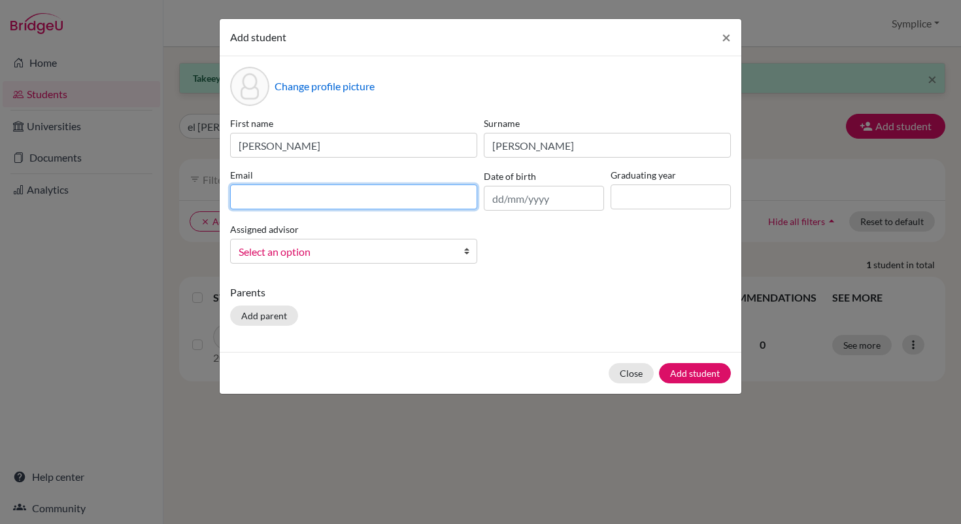
click at [290, 202] on input at bounding box center [353, 196] width 247 height 25
click at [246, 201] on input "[PERSON_NAME][EMAIL_ADDRESS][DOMAIN_NAME]" at bounding box center [353, 196] width 247 height 25
click at [245, 201] on input "[PERSON_NAME][EMAIL_ADDRESS][DOMAIN_NAME]" at bounding box center [353, 196] width 247 height 25
type input "[EMAIL_ADDRESS][DOMAIN_NAME]"
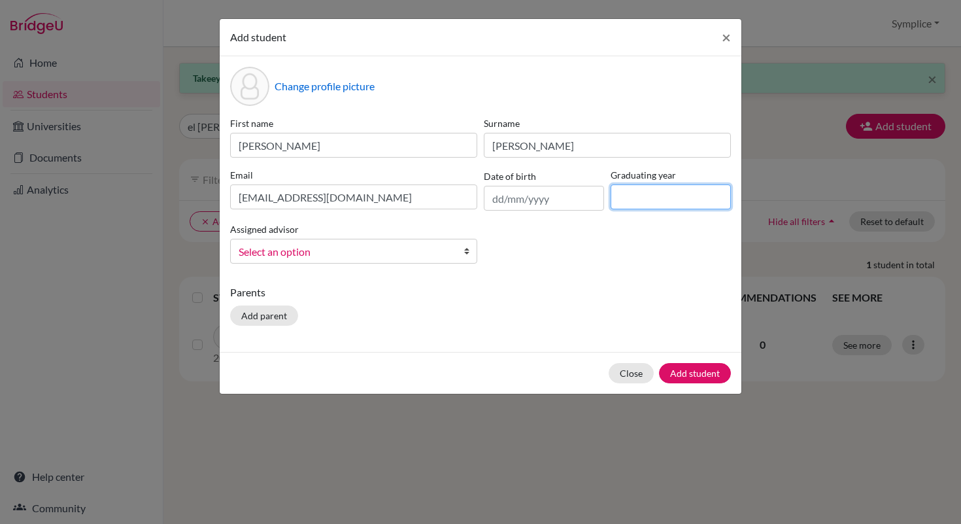
click at [624, 199] on input at bounding box center [671, 196] width 120 height 25
type input "2030"
click at [695, 375] on button "Add student" at bounding box center [695, 373] width 72 height 20
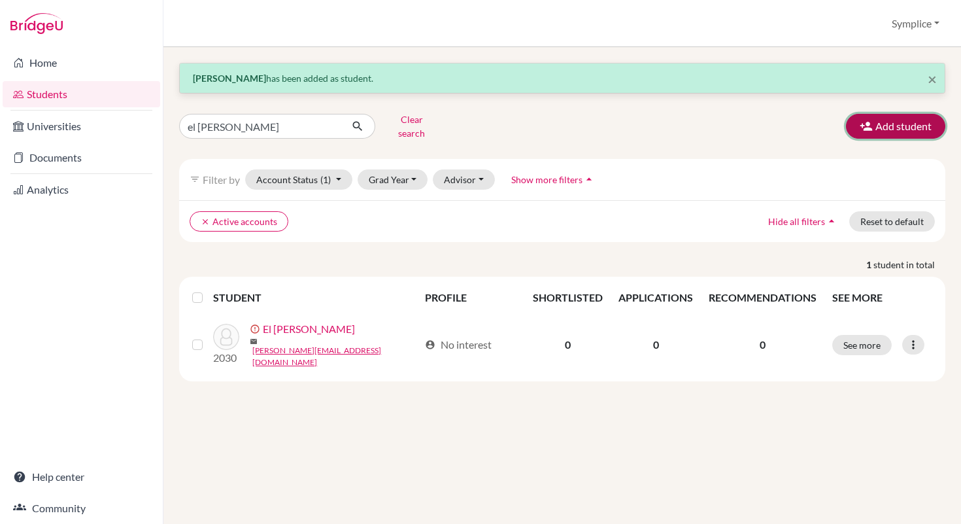
click at [895, 131] on button "Add student" at bounding box center [895, 126] width 99 height 25
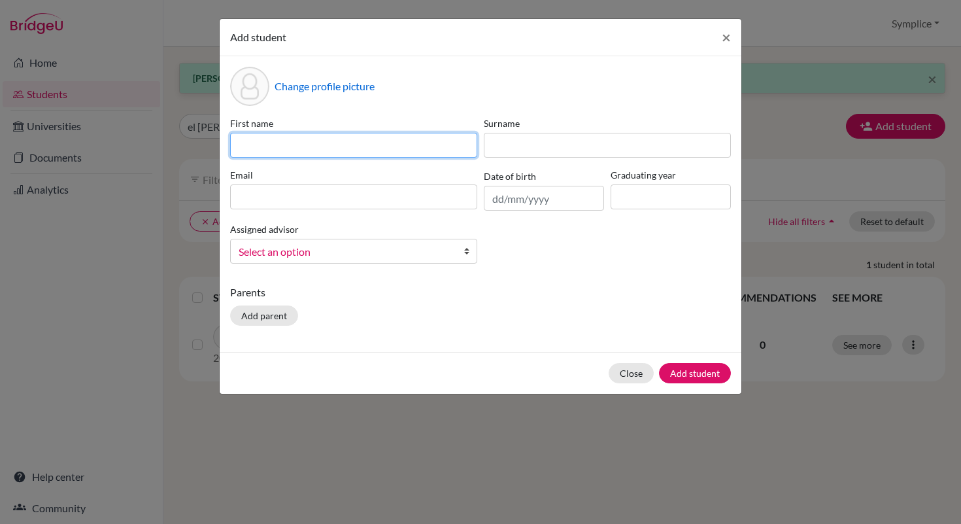
click at [400, 142] on input at bounding box center [353, 145] width 247 height 25
type input "Eyra"
